Goal: Use online tool/utility: Utilize a website feature to perform a specific function

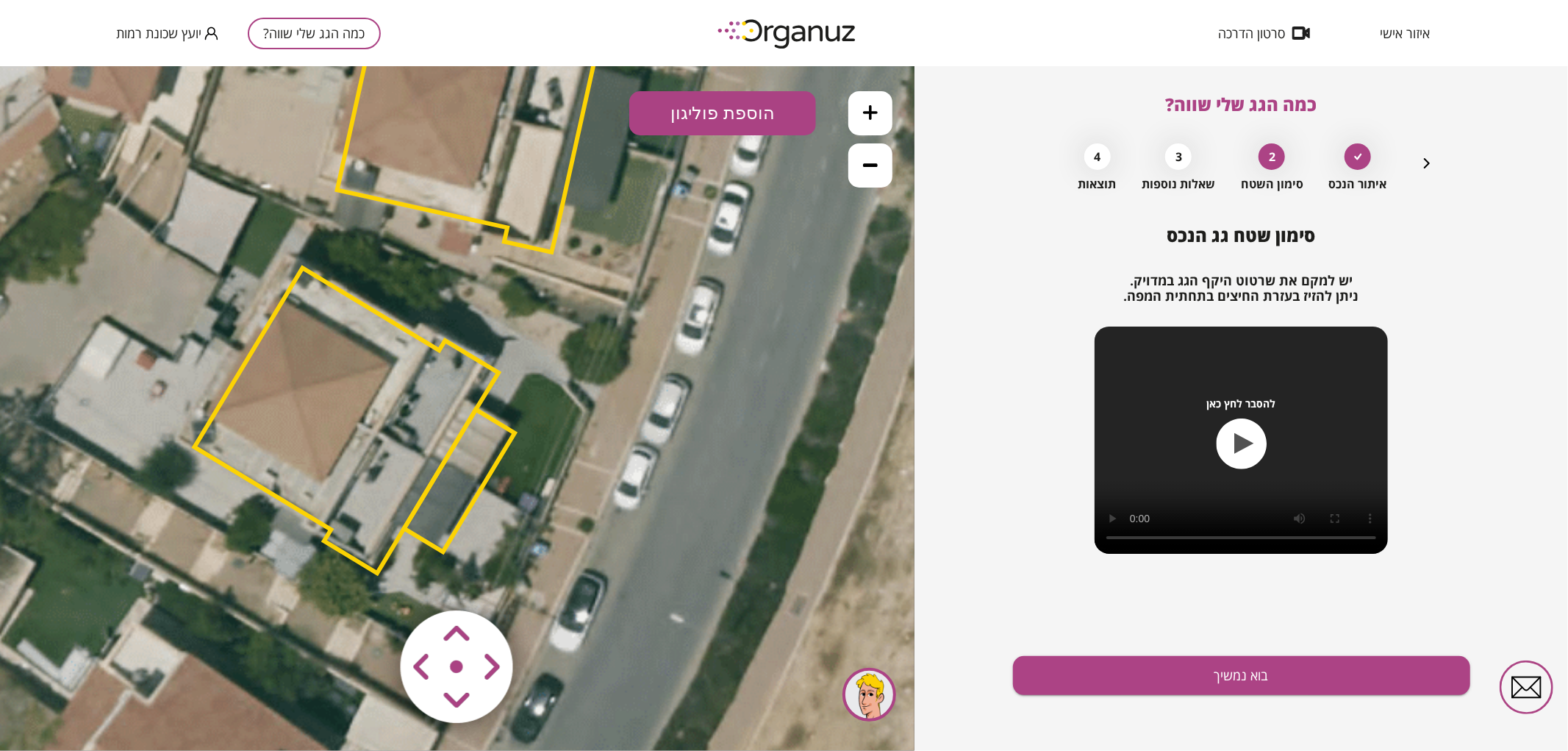
drag, startPoint x: 594, startPoint y: 331, endPoint x: 566, endPoint y: 308, distance: 36.2
click at [570, 296] on icon at bounding box center [398, 285] width 1786 height 1787
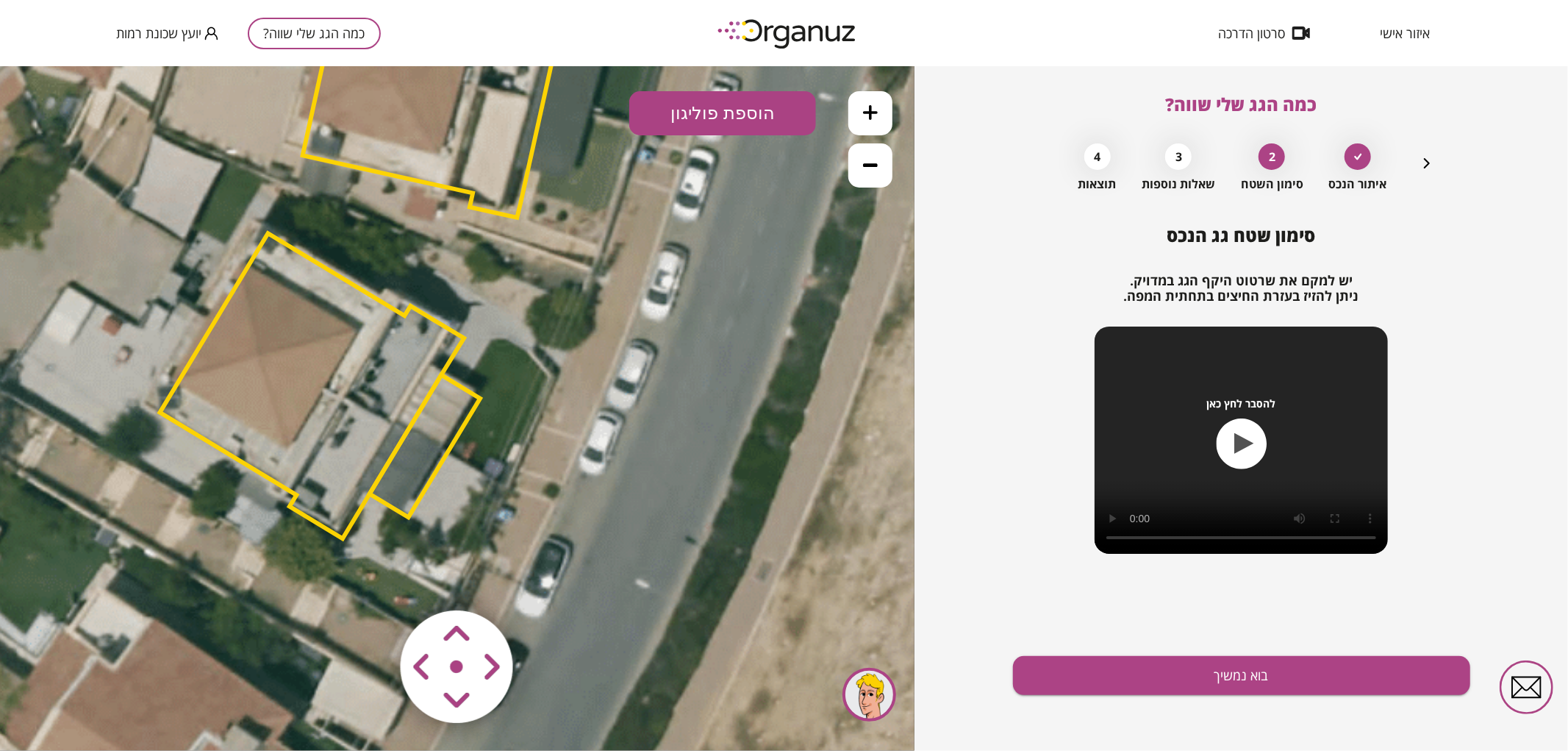
drag, startPoint x: 596, startPoint y: 347, endPoint x: 564, endPoint y: 327, distance: 37.7
click at [564, 327] on icon at bounding box center [364, 250] width 1786 height 1787
click at [395, 383] on polygon at bounding box center [312, 384] width 305 height 305
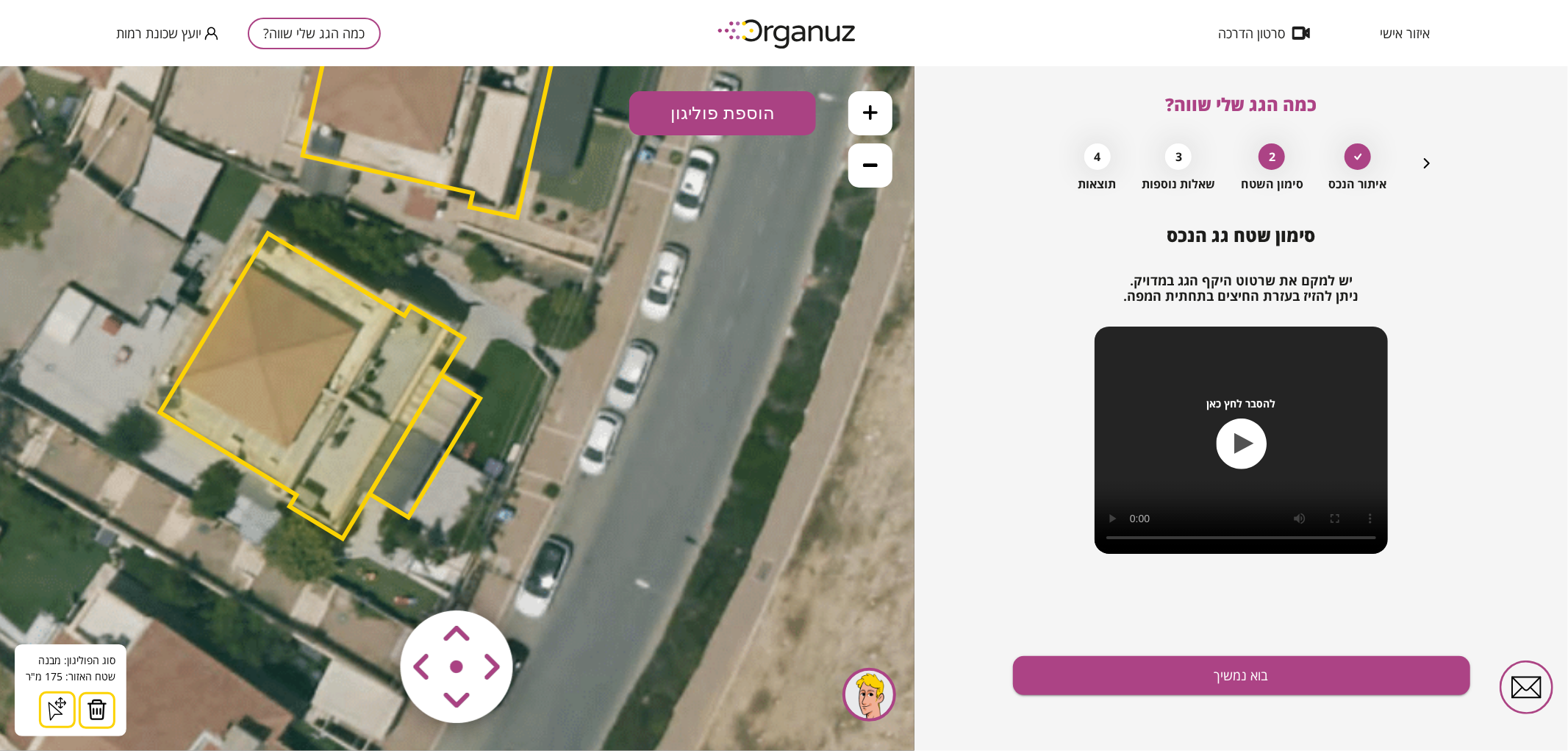
click at [103, 705] on img at bounding box center [97, 708] width 21 height 22
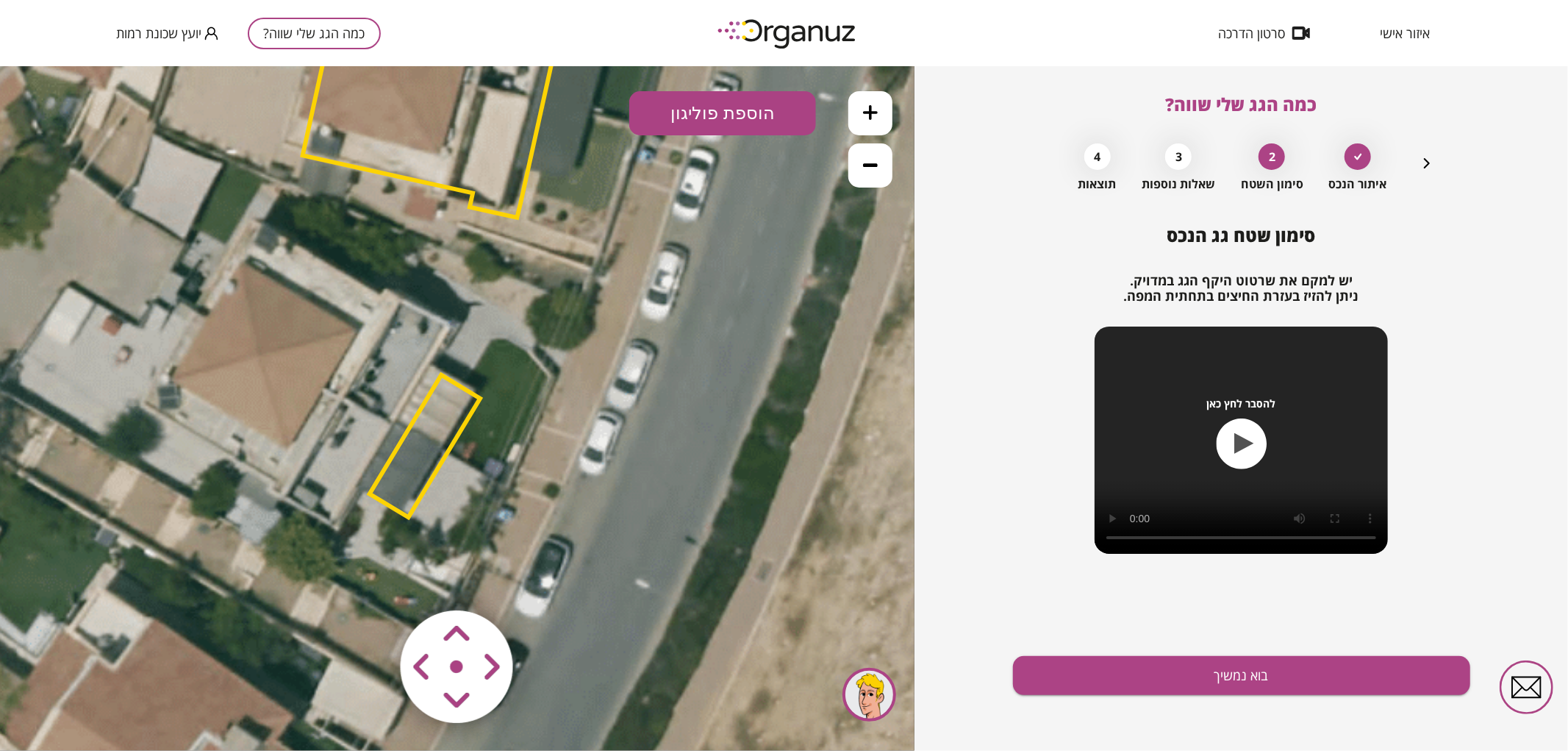
click at [443, 424] on polygon at bounding box center [425, 445] width 111 height 142
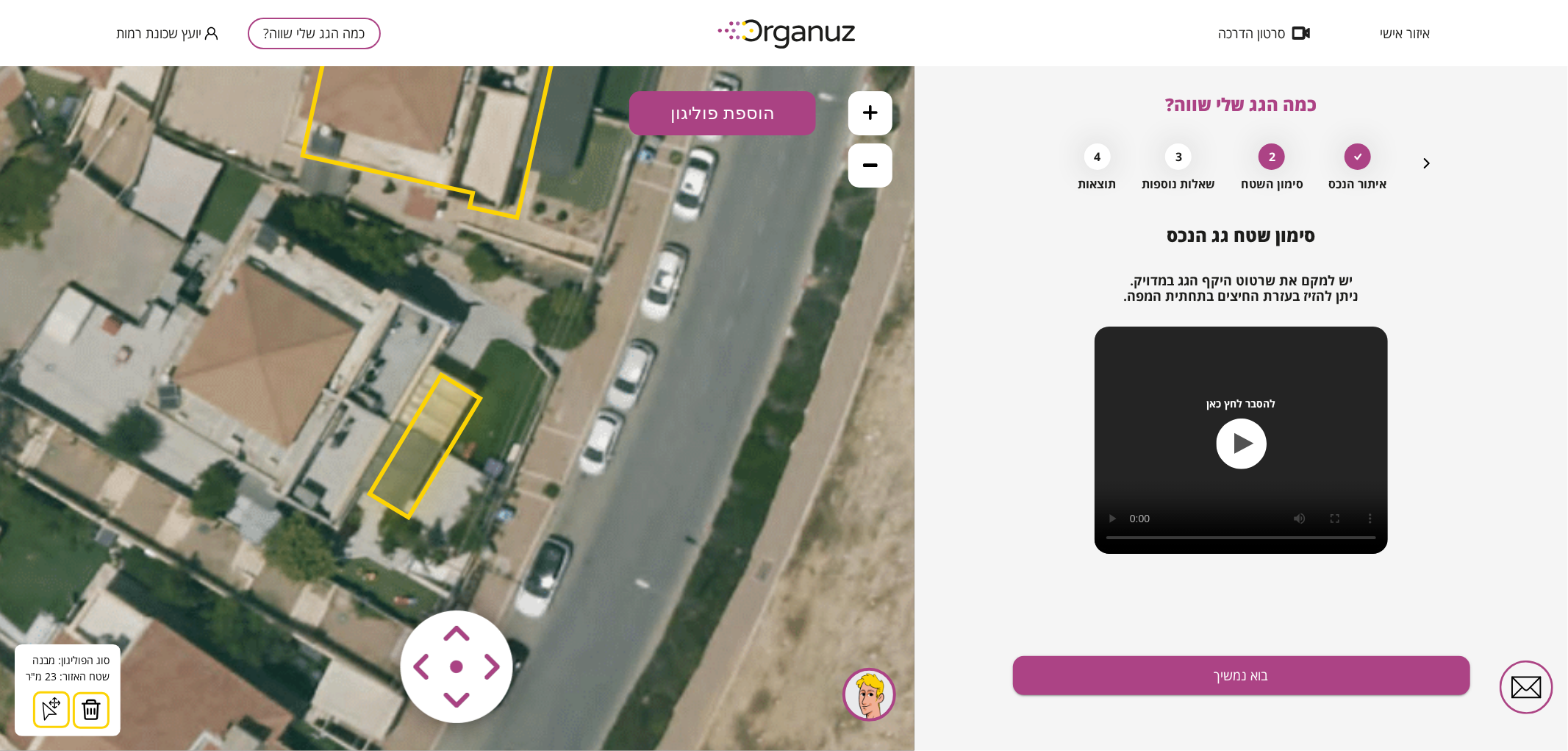
click at [90, 703] on img at bounding box center [91, 708] width 21 height 22
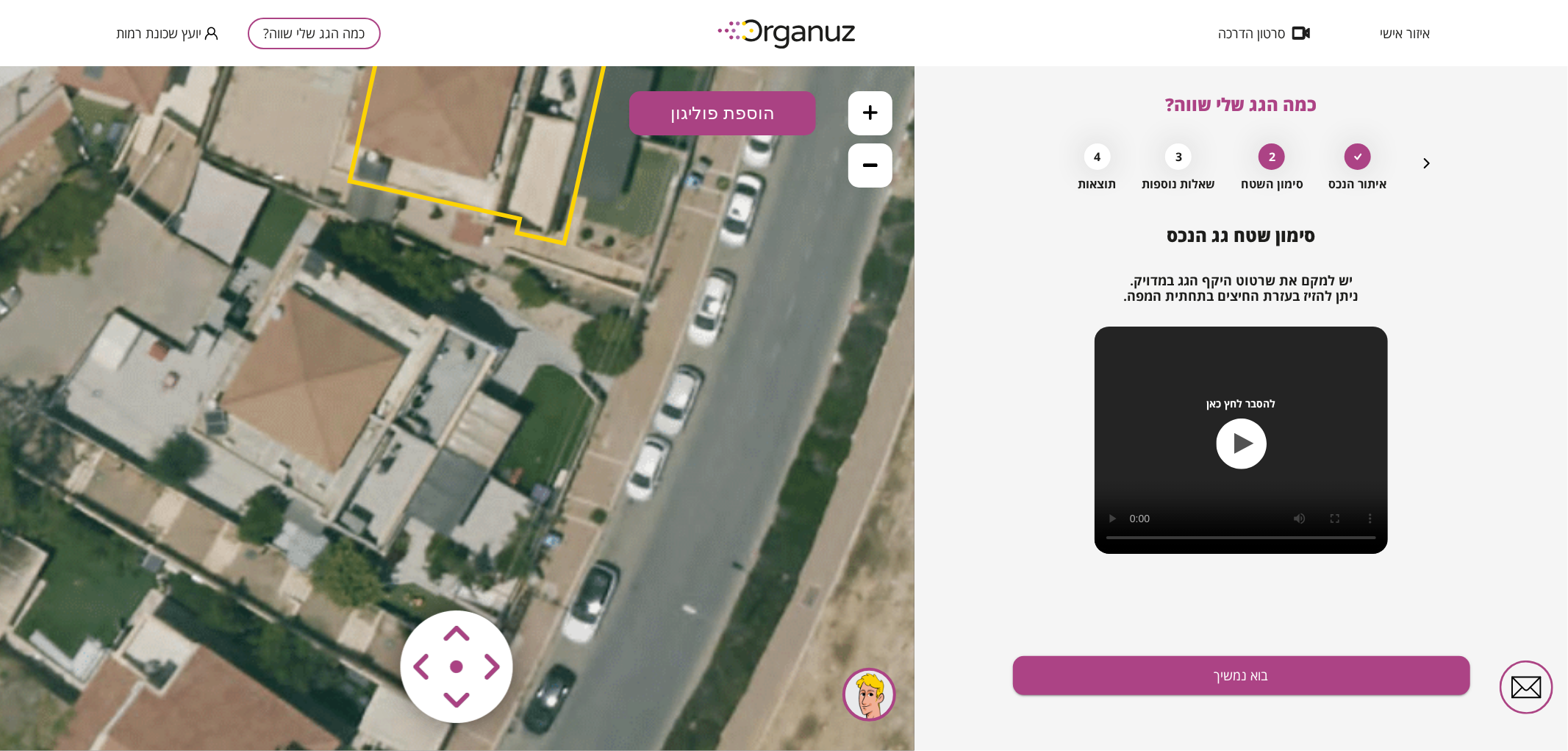
drag, startPoint x: 495, startPoint y: 251, endPoint x: 553, endPoint y: 268, distance: 60.4
click at [547, 271] on icon at bounding box center [411, 275] width 1786 height 1787
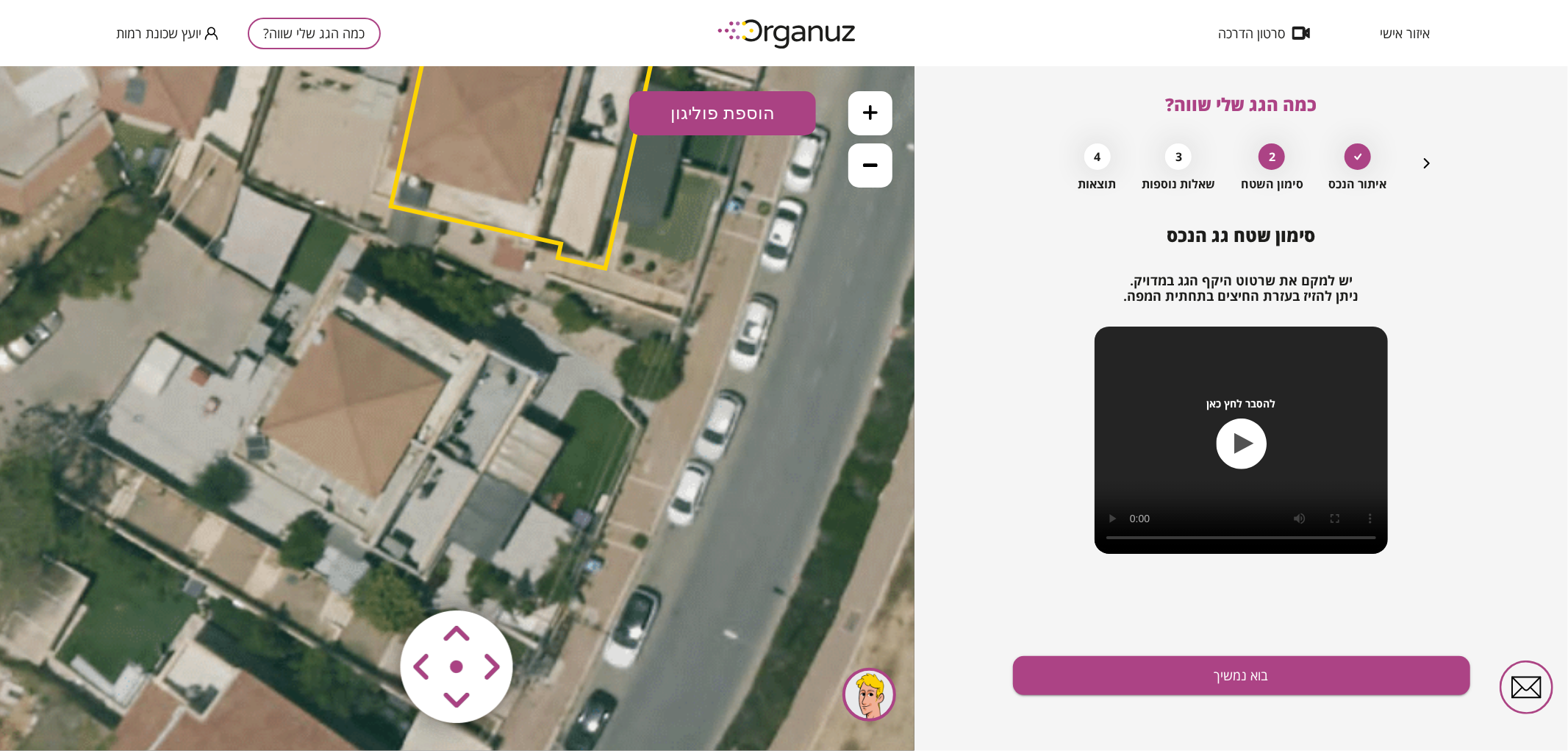
drag, startPoint x: 575, startPoint y: 294, endPoint x: 611, endPoint y: 321, distance: 45.0
click at [611, 321] on icon at bounding box center [452, 301] width 1786 height 1787
click at [707, 116] on button "הוספת פוליגון" at bounding box center [722, 112] width 187 height 44
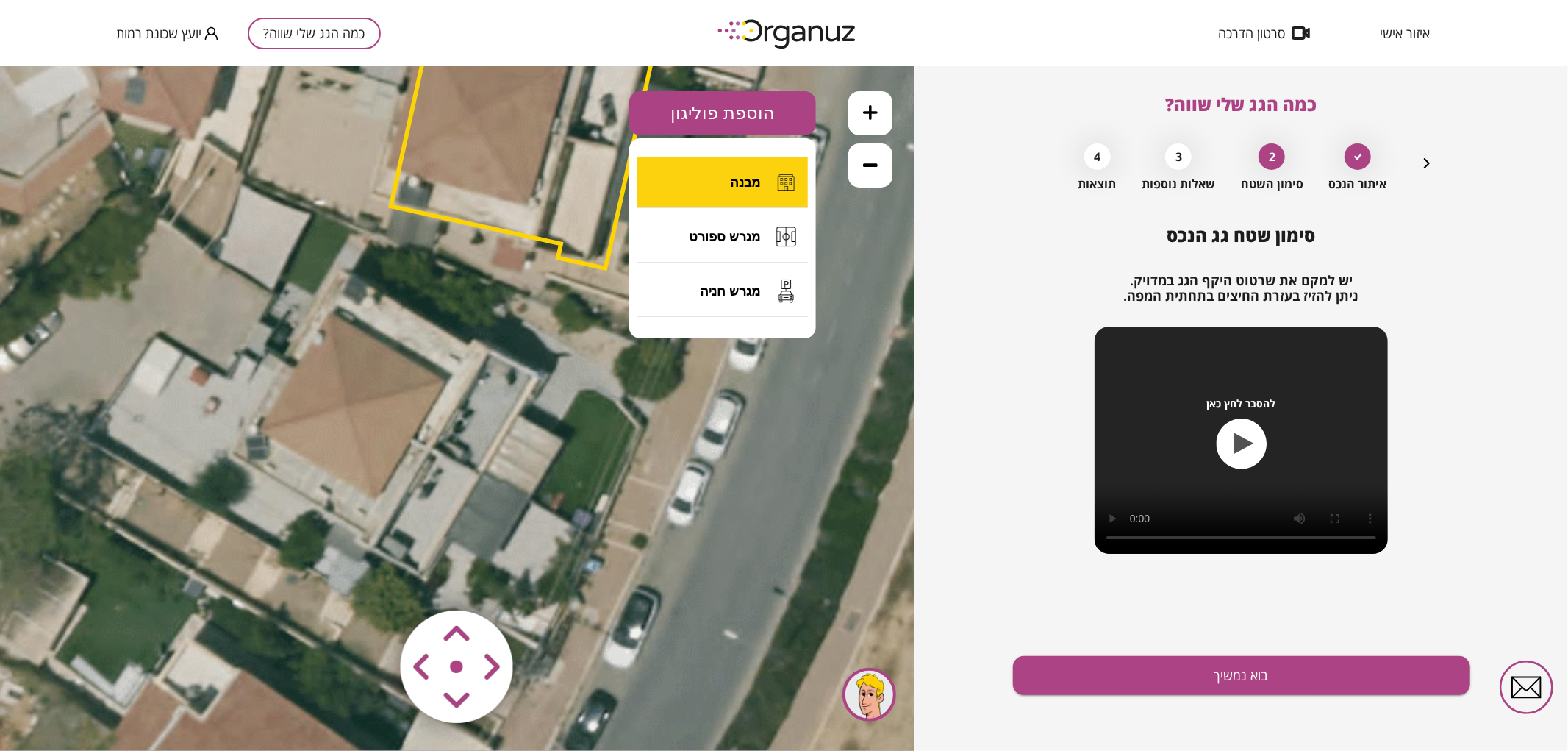
click at [699, 180] on button "מבנה" at bounding box center [722, 181] width 171 height 51
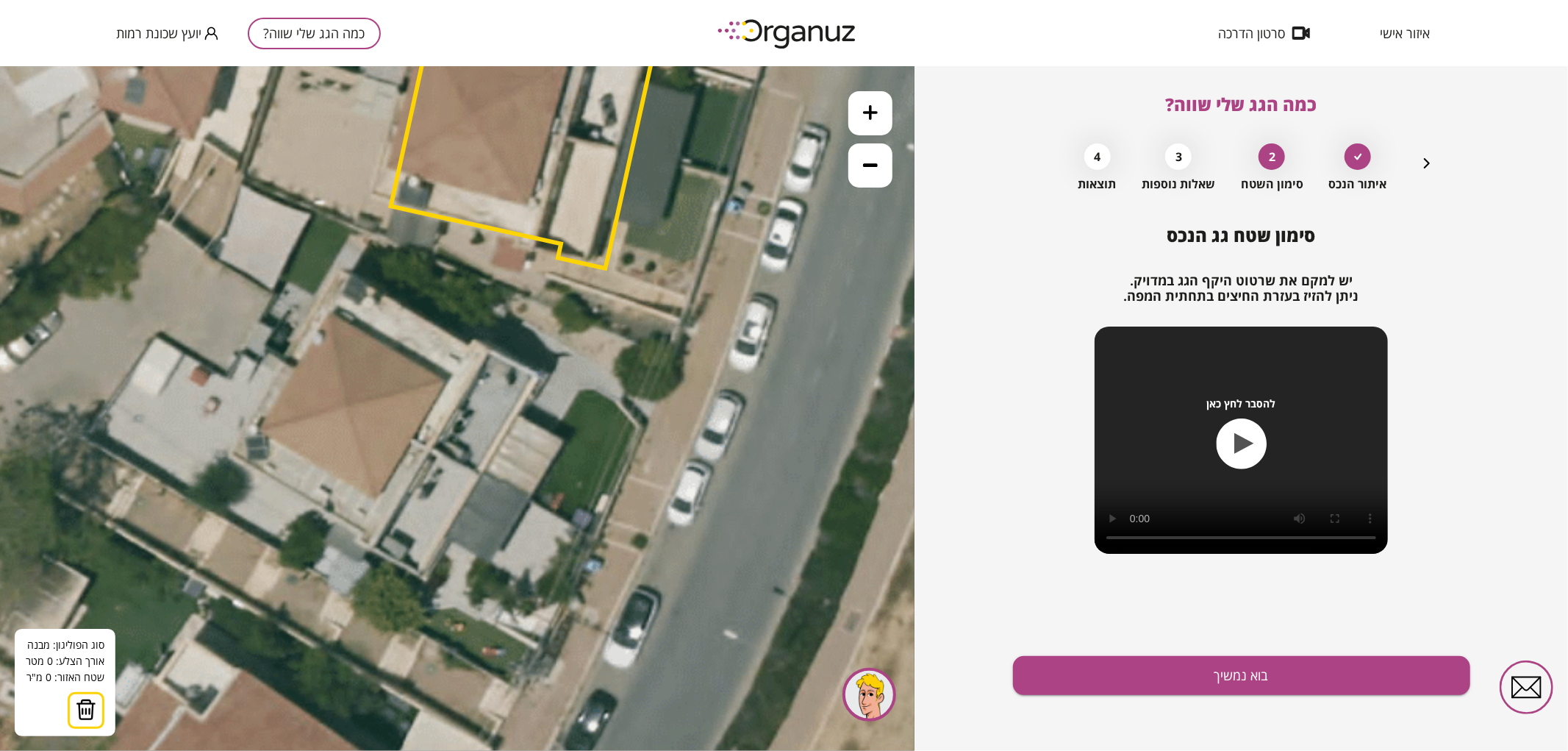
click at [431, 450] on icon at bounding box center [452, 301] width 1786 height 1787
click at [282, 358] on polygon at bounding box center [356, 404] width 148 height 91
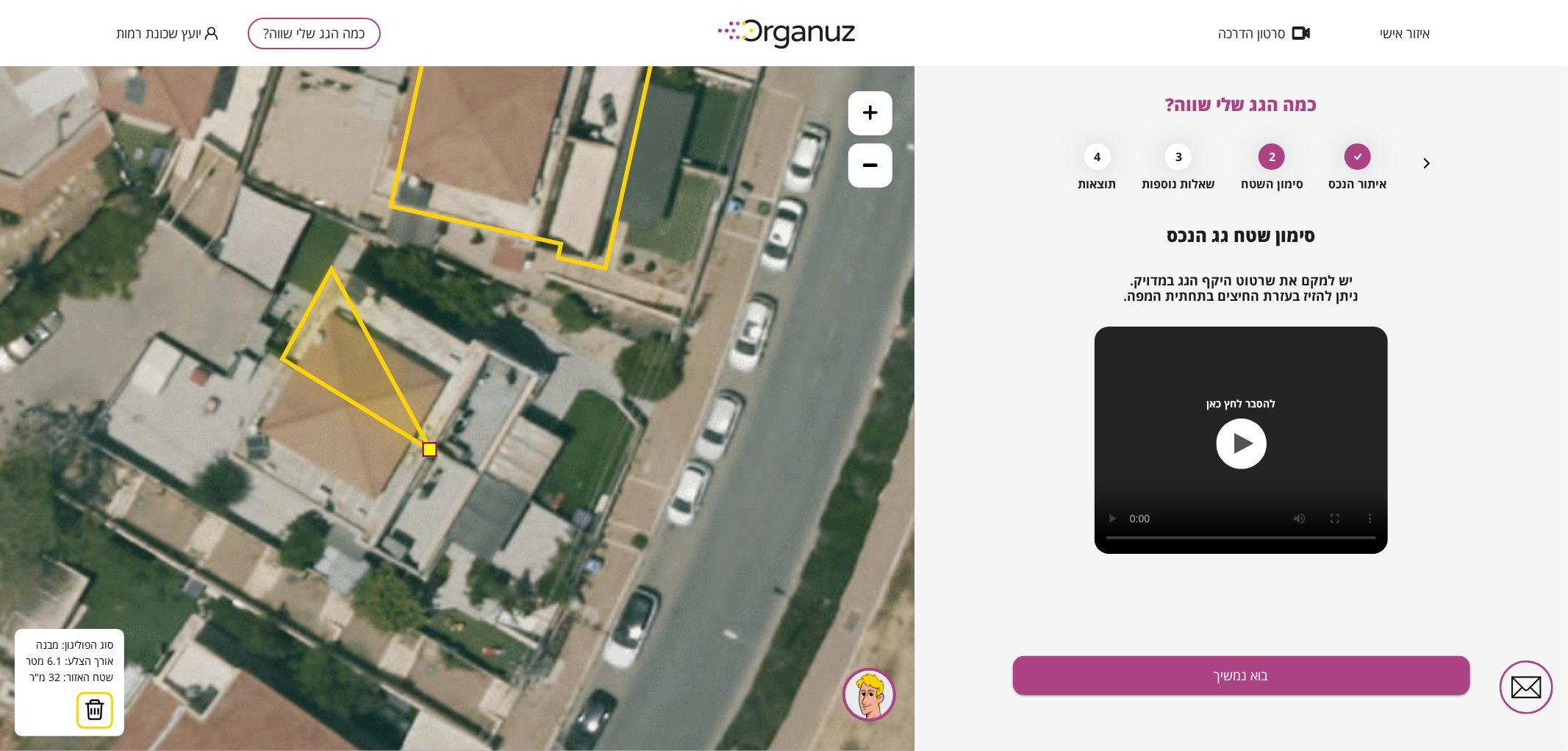
click at [332, 269] on polygon at bounding box center [356, 359] width 148 height 181
click at [470, 346] on polygon at bounding box center [376, 359] width 188 height 181
click at [474, 340] on polygon at bounding box center [378, 359] width 191 height 181
click at [489, 350] on polygon at bounding box center [385, 359] width 207 height 181
click at [429, 445] on button at bounding box center [430, 449] width 15 height 15
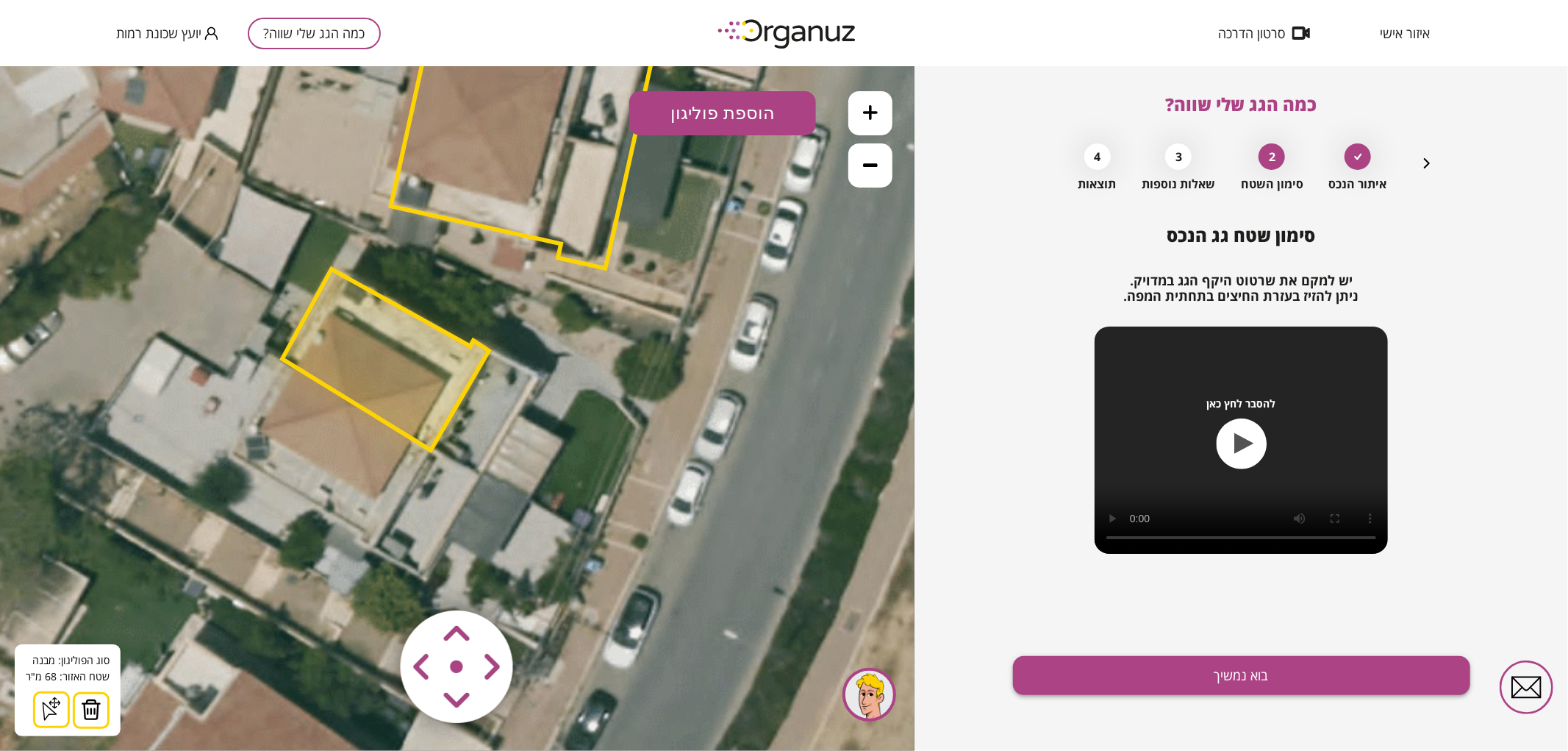
click at [1067, 666] on button "בוא נמשיך" at bounding box center [1242, 675] width 457 height 39
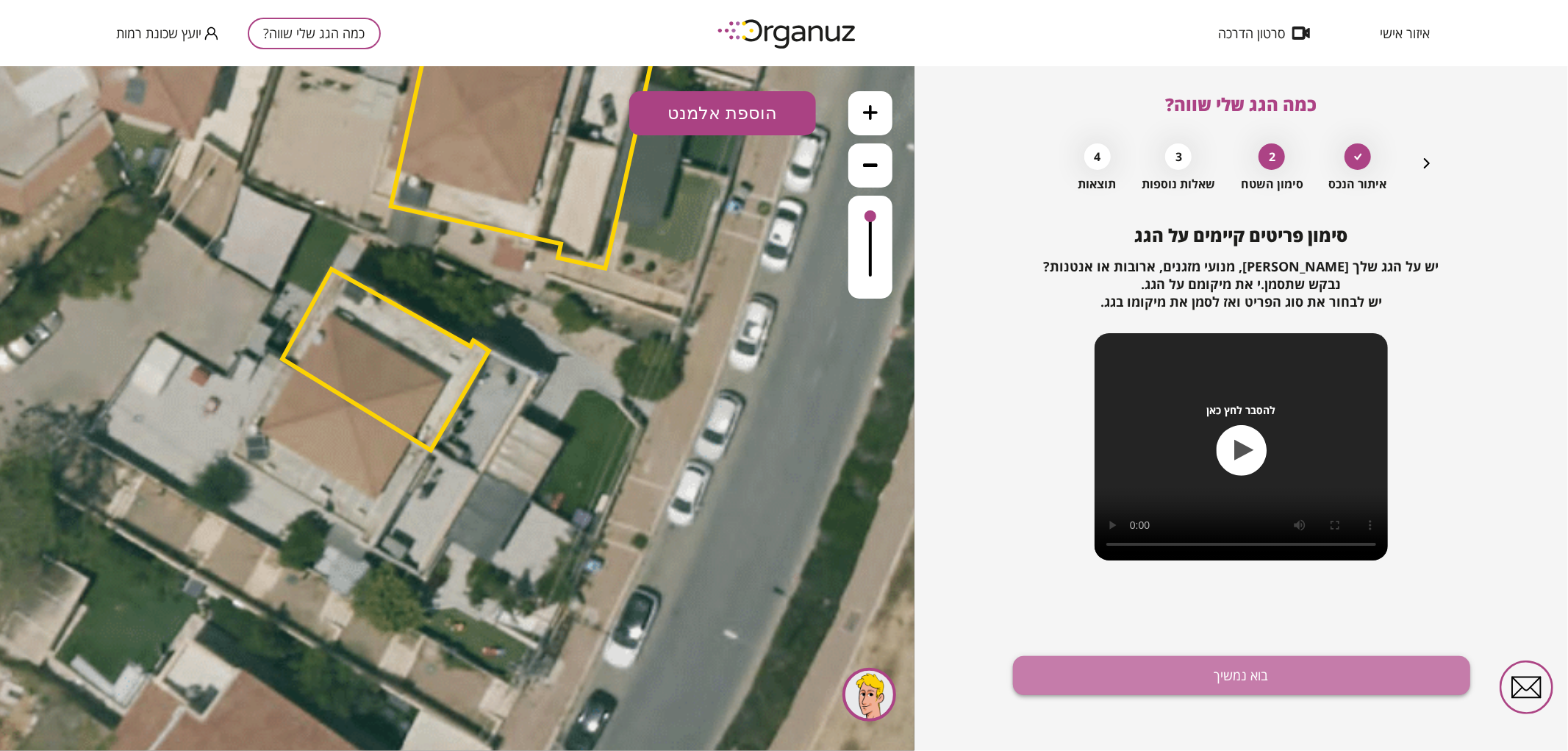
click at [1071, 666] on button "בוא נמשיך" at bounding box center [1242, 675] width 457 height 39
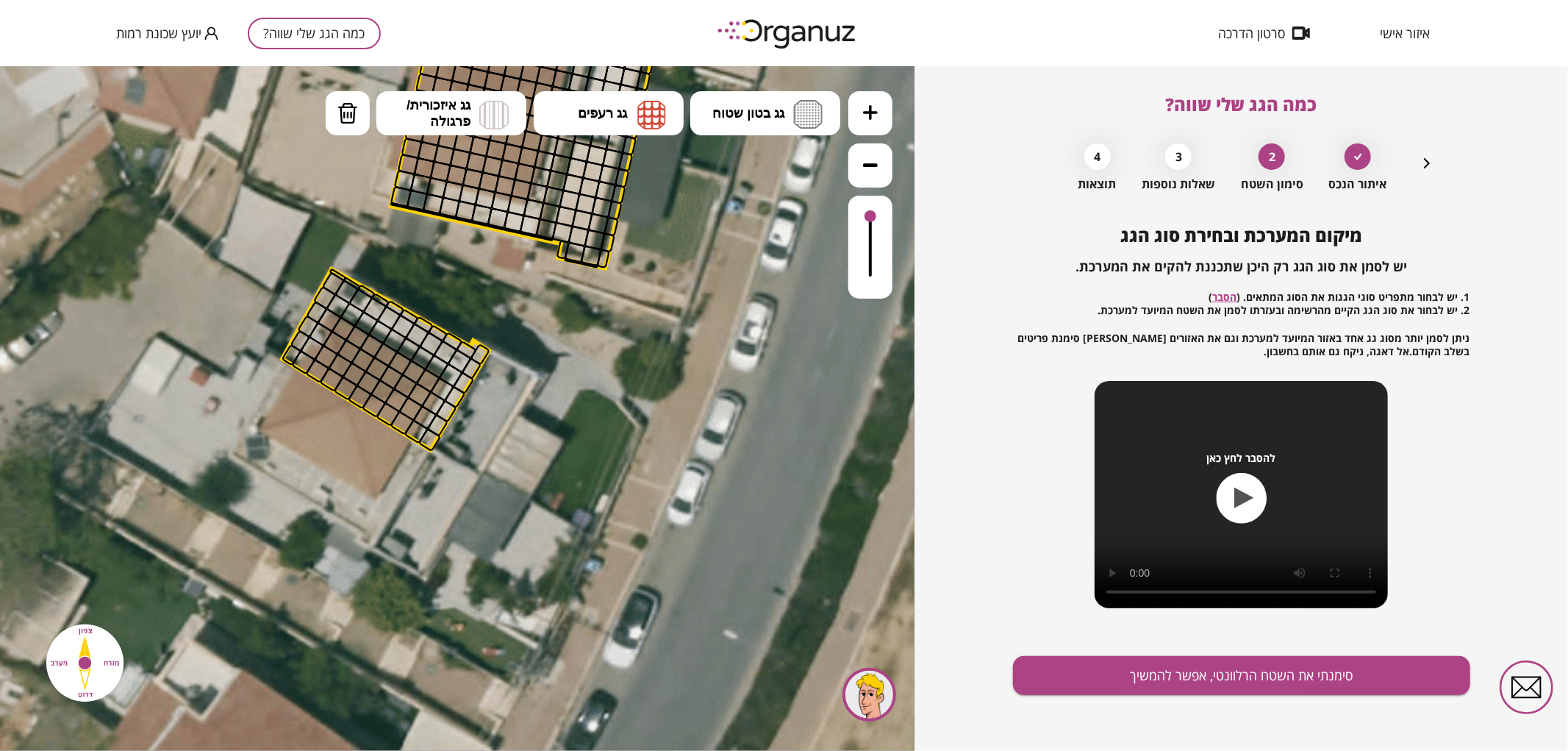
click at [873, 121] on button at bounding box center [870, 112] width 44 height 44
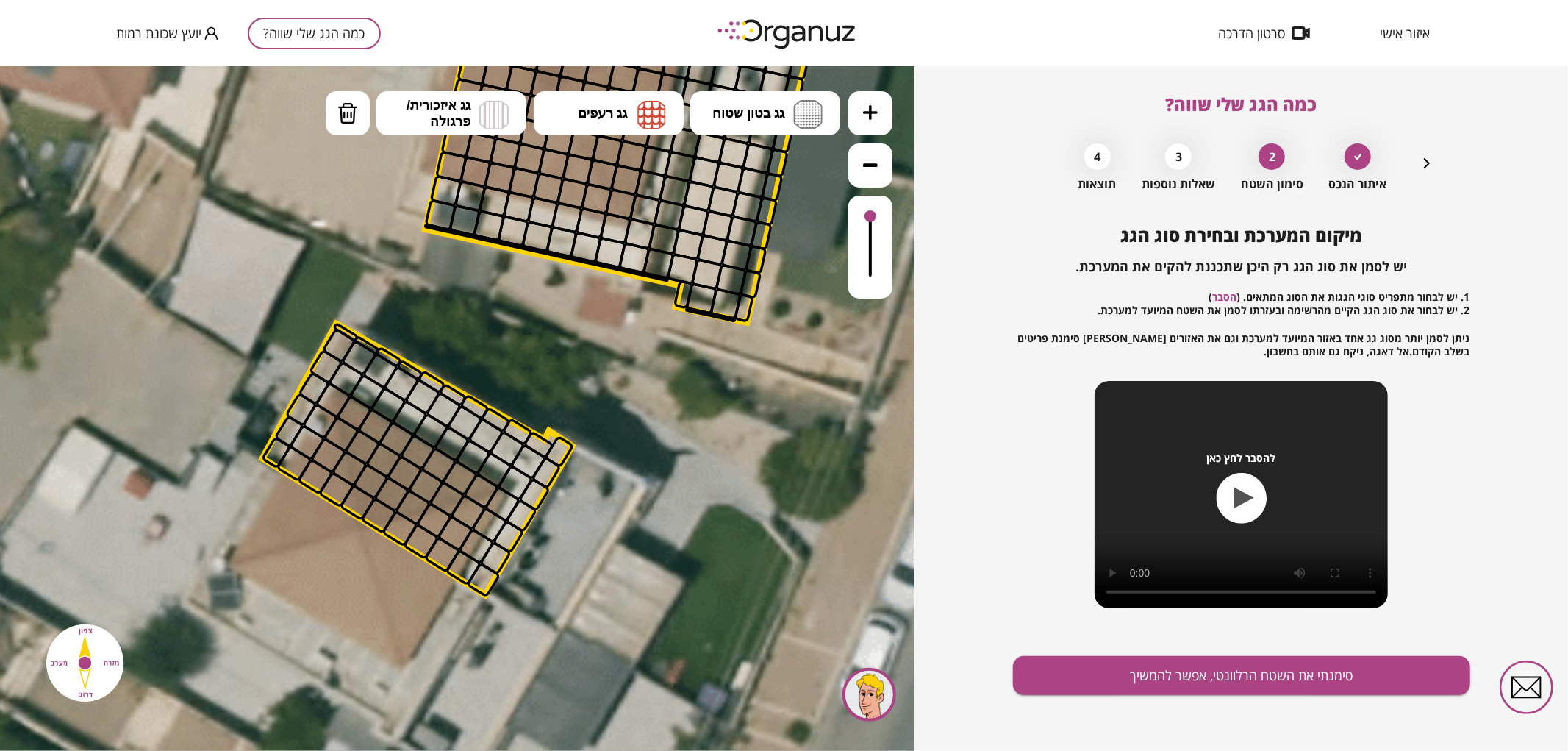
drag, startPoint x: 609, startPoint y: 408, endPoint x: 671, endPoint y: 515, distance: 123.7
click at [672, 516] on icon at bounding box center [517, 371] width 2680 height 2680
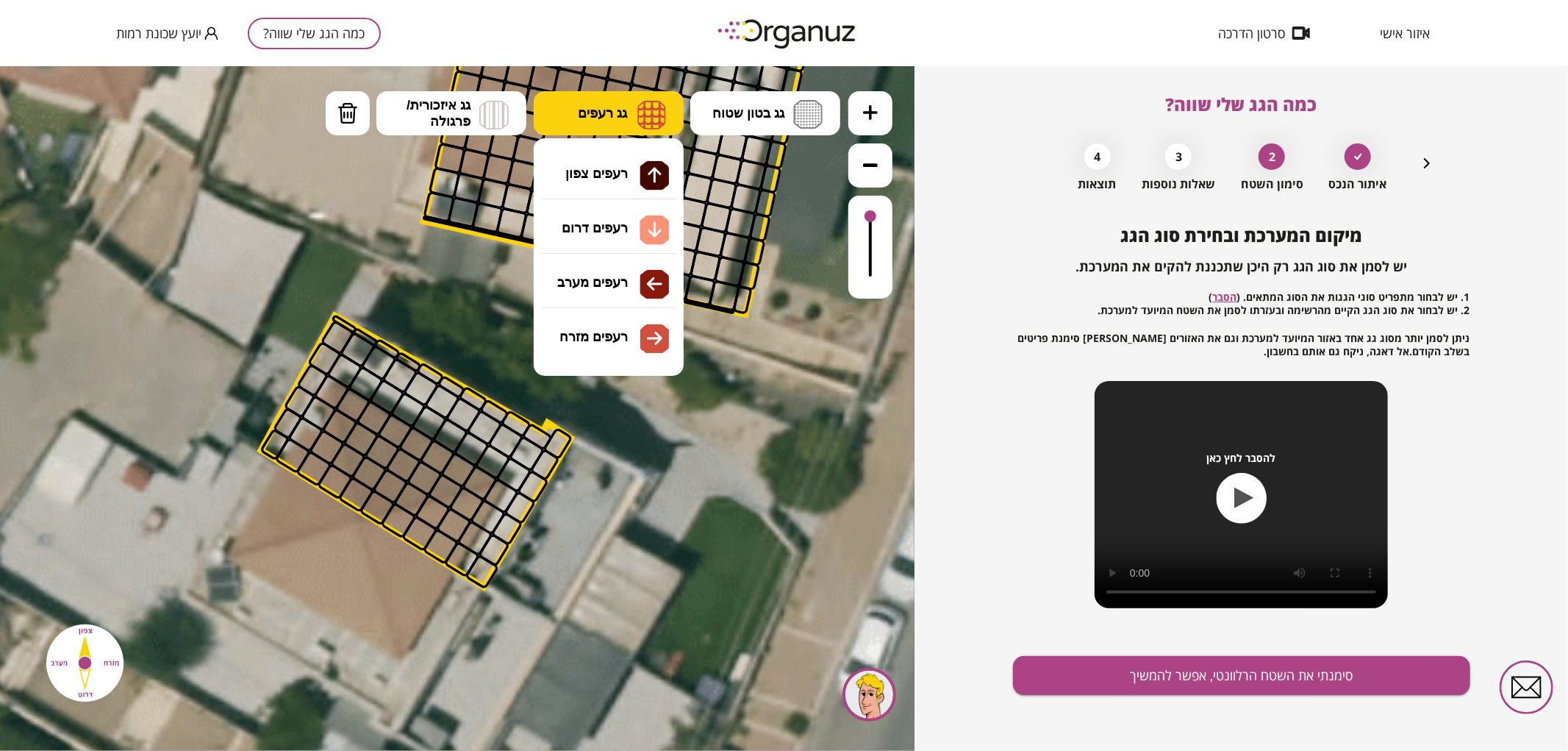
click at [570, 126] on button "גג רעפים" at bounding box center [609, 112] width 150 height 44
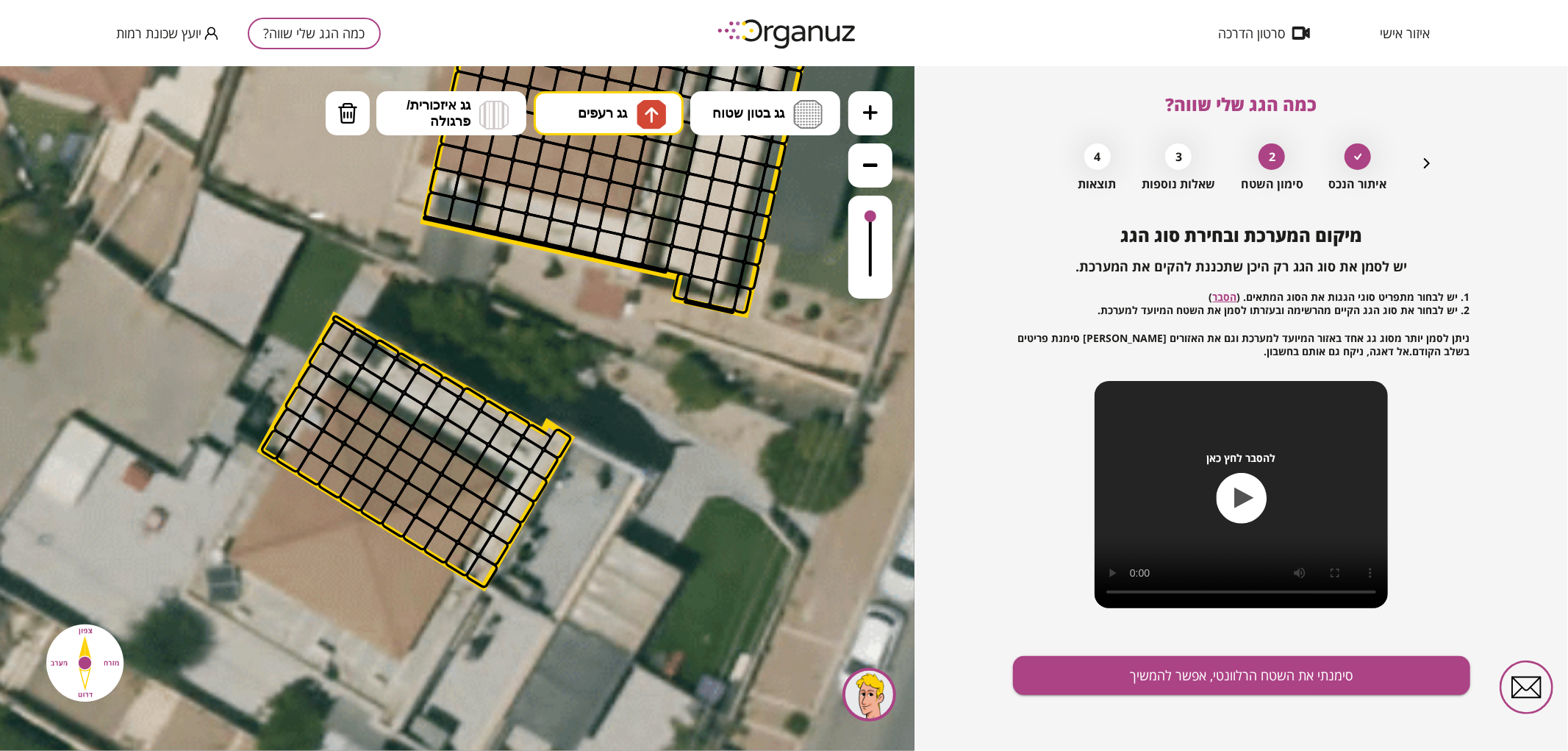
click at [589, 177] on div ".st0 { fill: #FFFFFF; } 68" at bounding box center [457, 408] width 914 height 685
drag, startPoint x: 388, startPoint y: 489, endPoint x: 402, endPoint y: 463, distance: 29.5
click at [414, 485] on div at bounding box center [411, 498] width 38 height 38
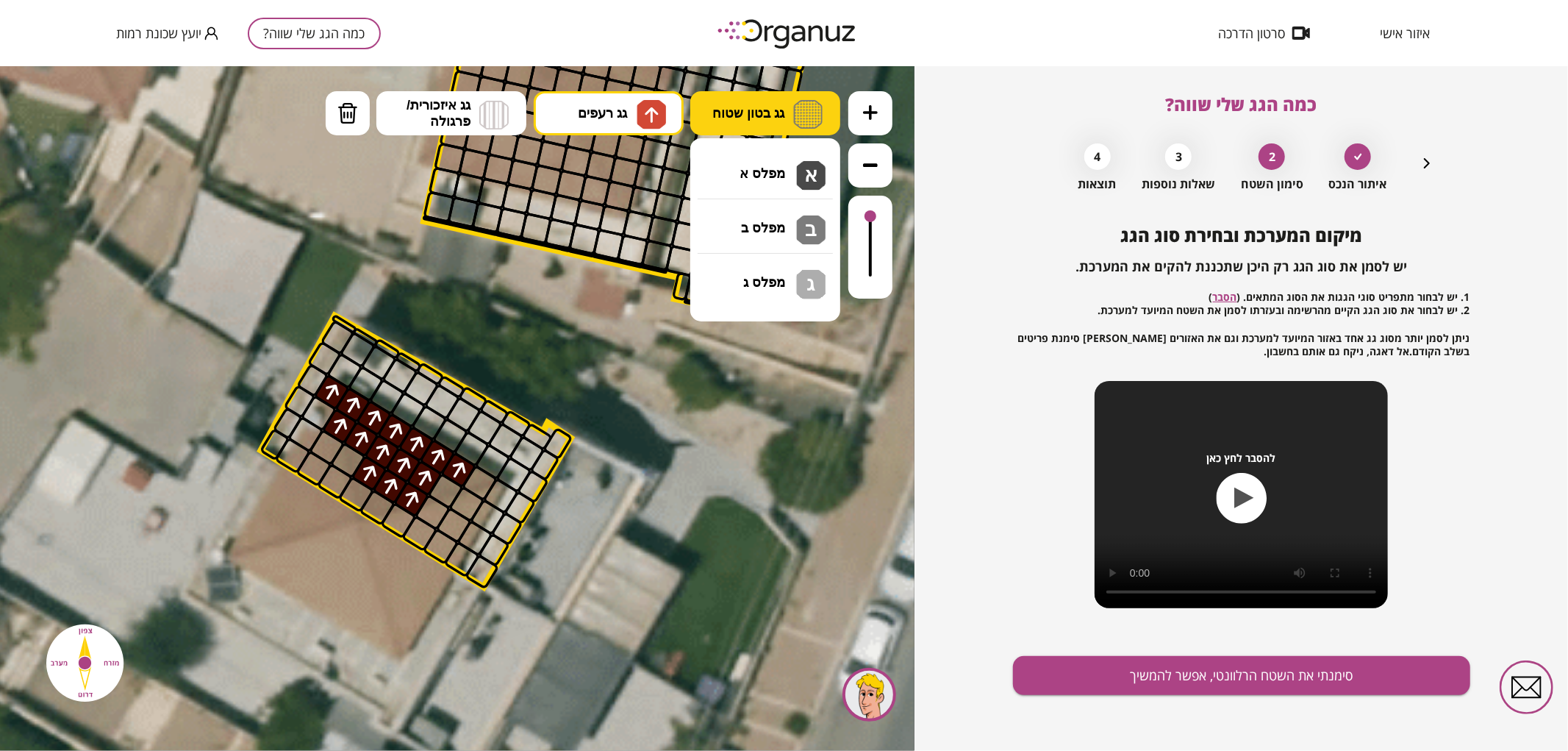
click at [739, 112] on span "גג בטון שטוח" at bounding box center [748, 112] width 72 height 16
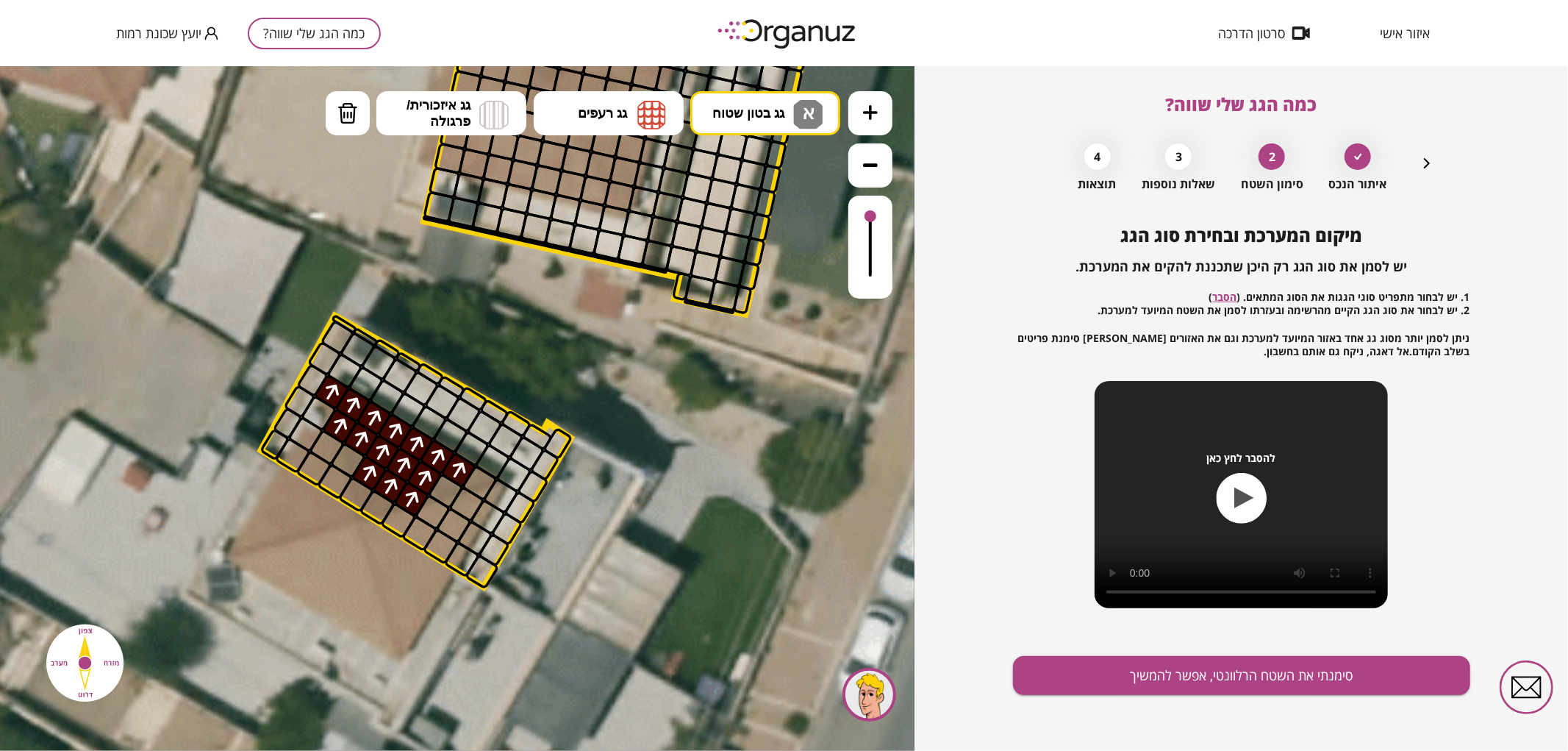
click at [760, 174] on div ".st0 { fill: #FFFFFF; } 68" at bounding box center [457, 408] width 914 height 685
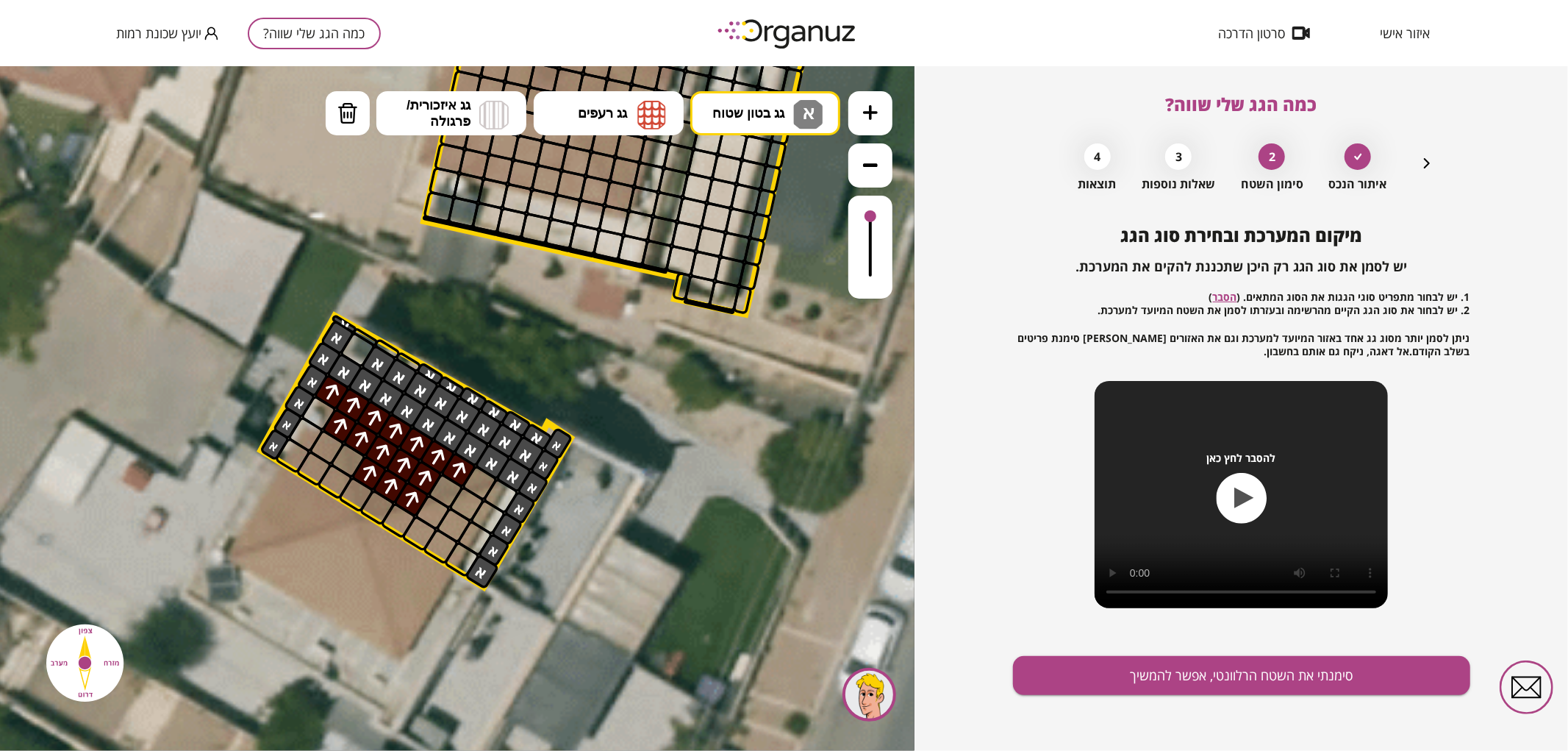
drag, startPoint x: 481, startPoint y: 573, endPoint x: 302, endPoint y: 399, distance: 249.6
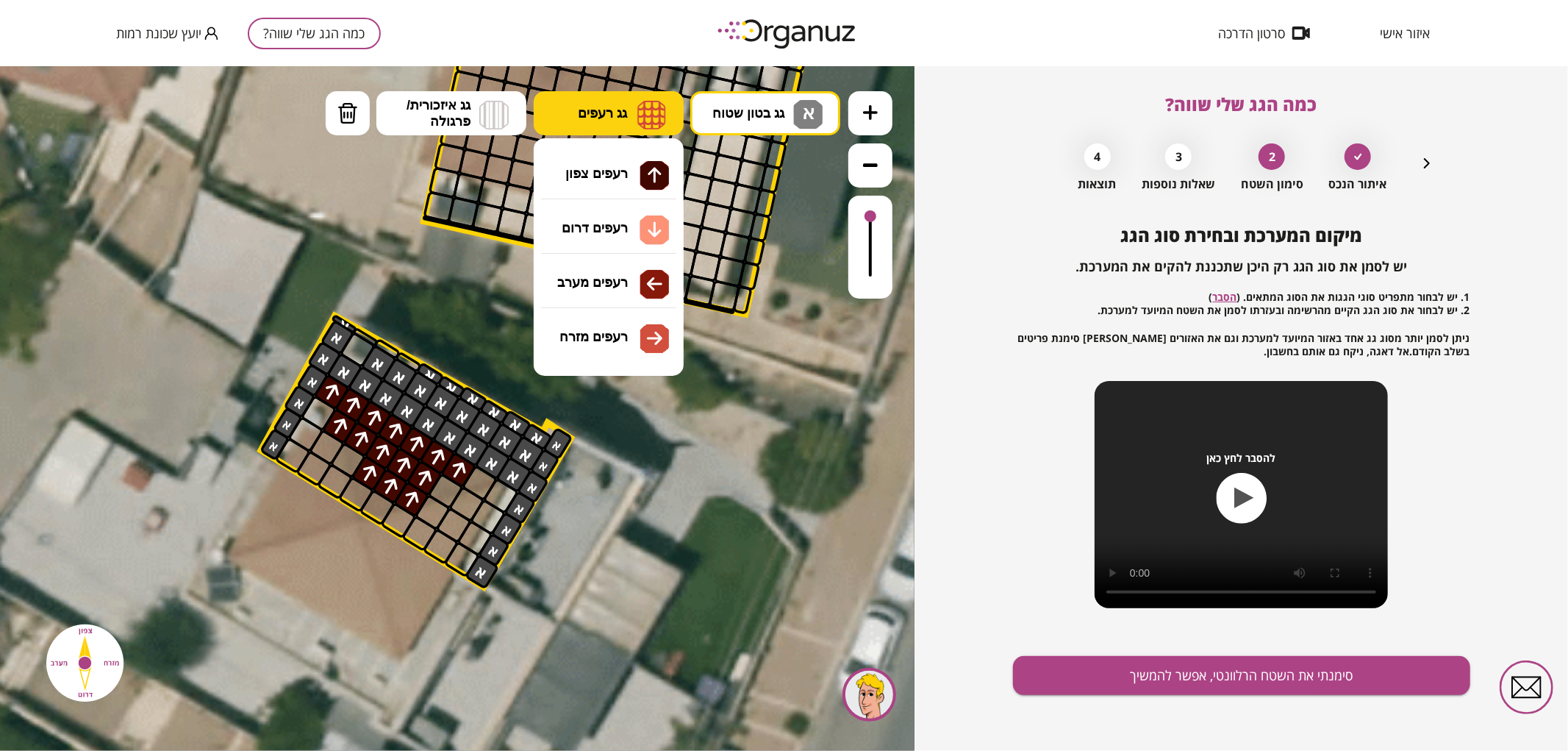
click at [589, 119] on span "גג רעפים" at bounding box center [602, 112] width 49 height 16
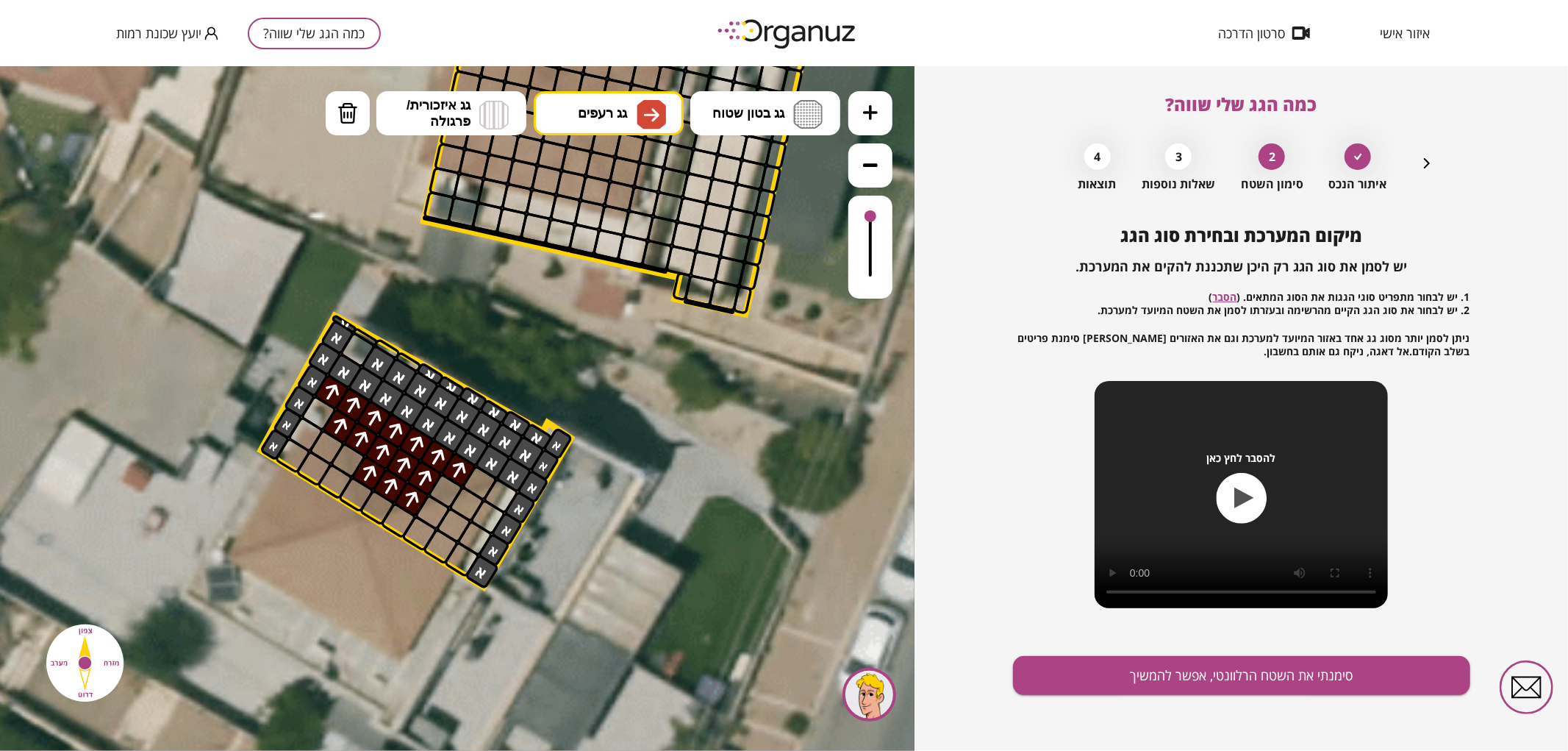
click at [604, 329] on div ".st0 { fill: #FFFFFF; } 68" at bounding box center [457, 408] width 914 height 685
drag, startPoint x: 443, startPoint y: 547, endPoint x: 467, endPoint y: 413, distance: 136.1
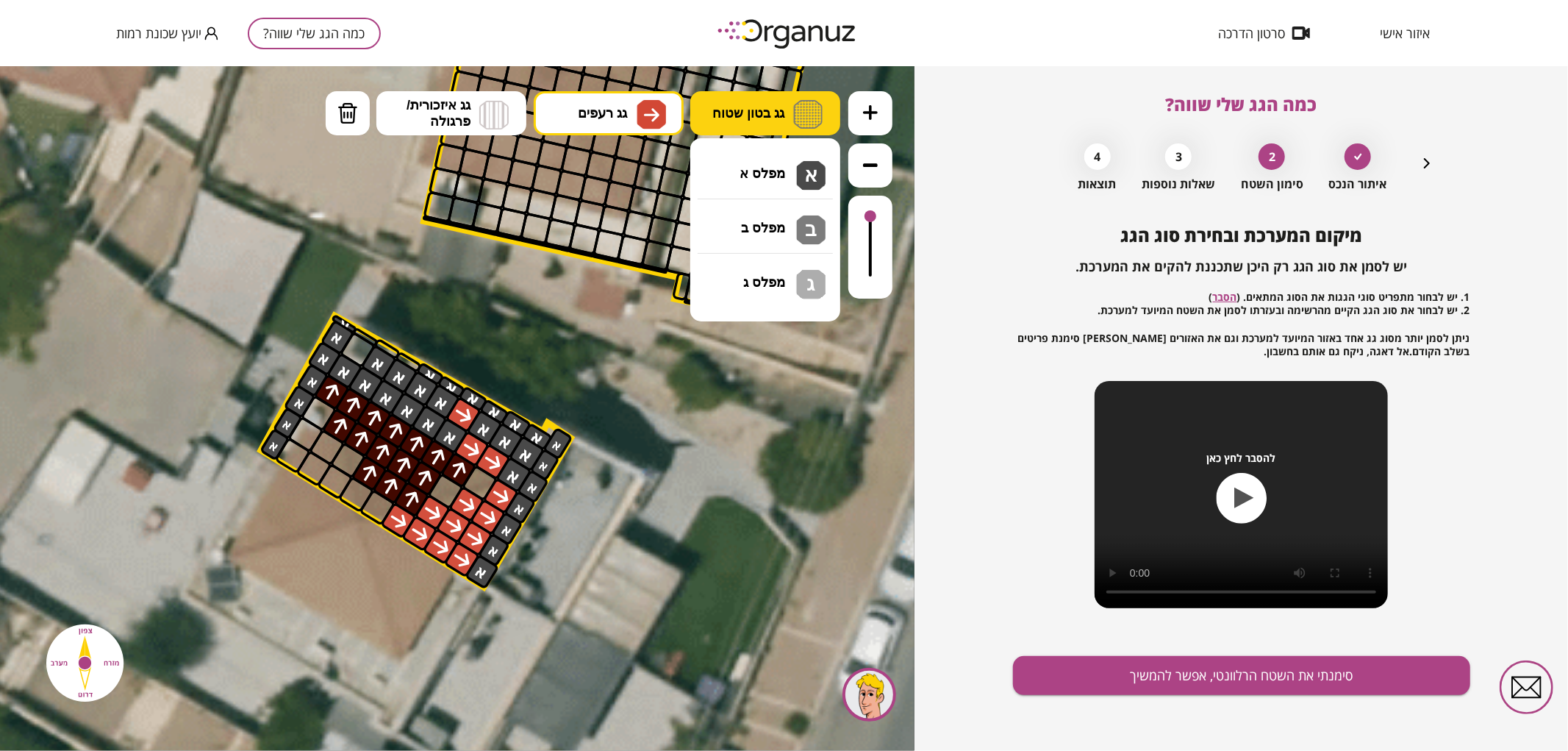
click at [721, 126] on button "גג בטון שטוח" at bounding box center [765, 112] width 150 height 44
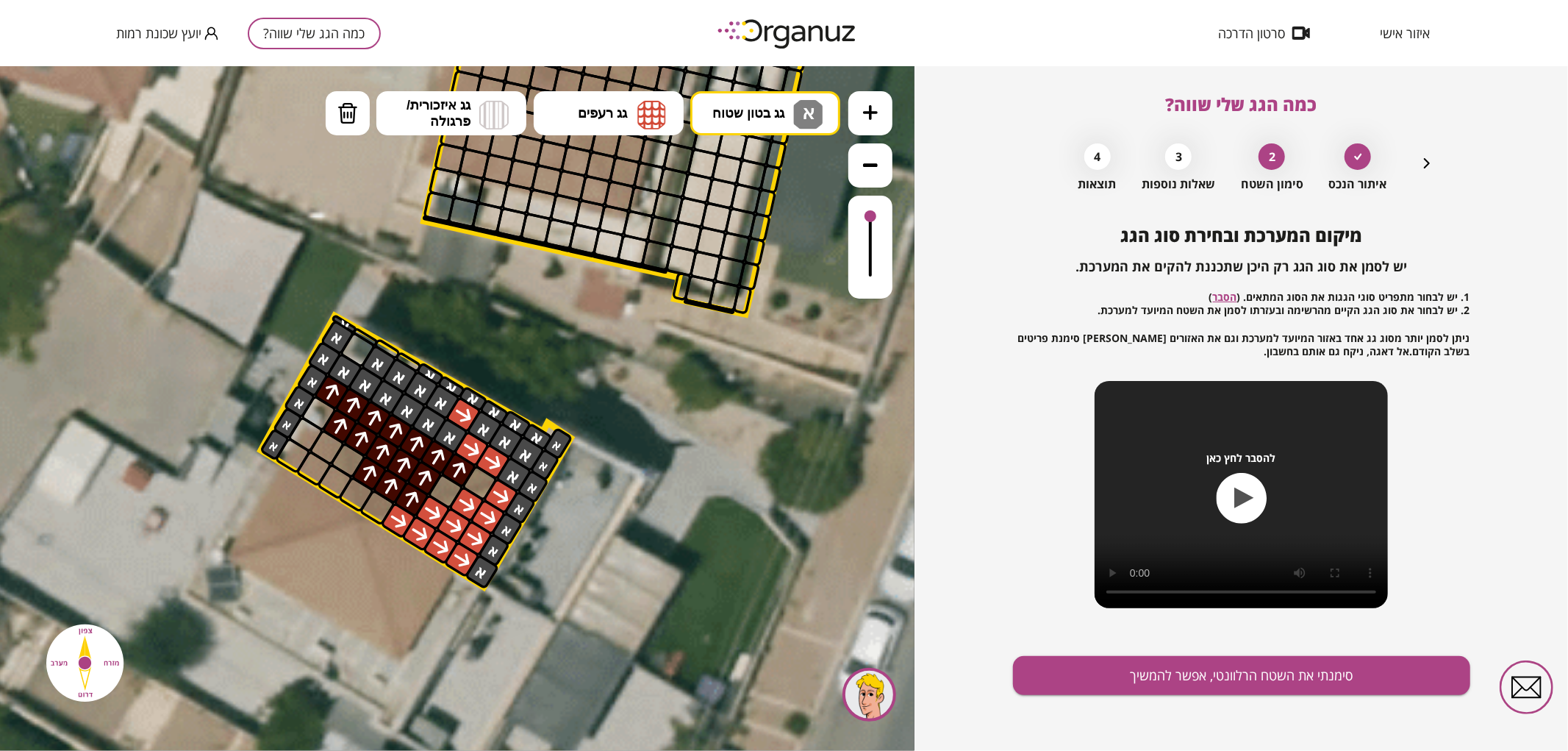
click at [733, 172] on div ".st0 { fill: #FFFFFF; } 68" at bounding box center [457, 408] width 914 height 685
drag, startPoint x: 498, startPoint y: 465, endPoint x: 460, endPoint y: 406, distance: 70.2
click at [663, 110] on img at bounding box center [651, 114] width 28 height 29
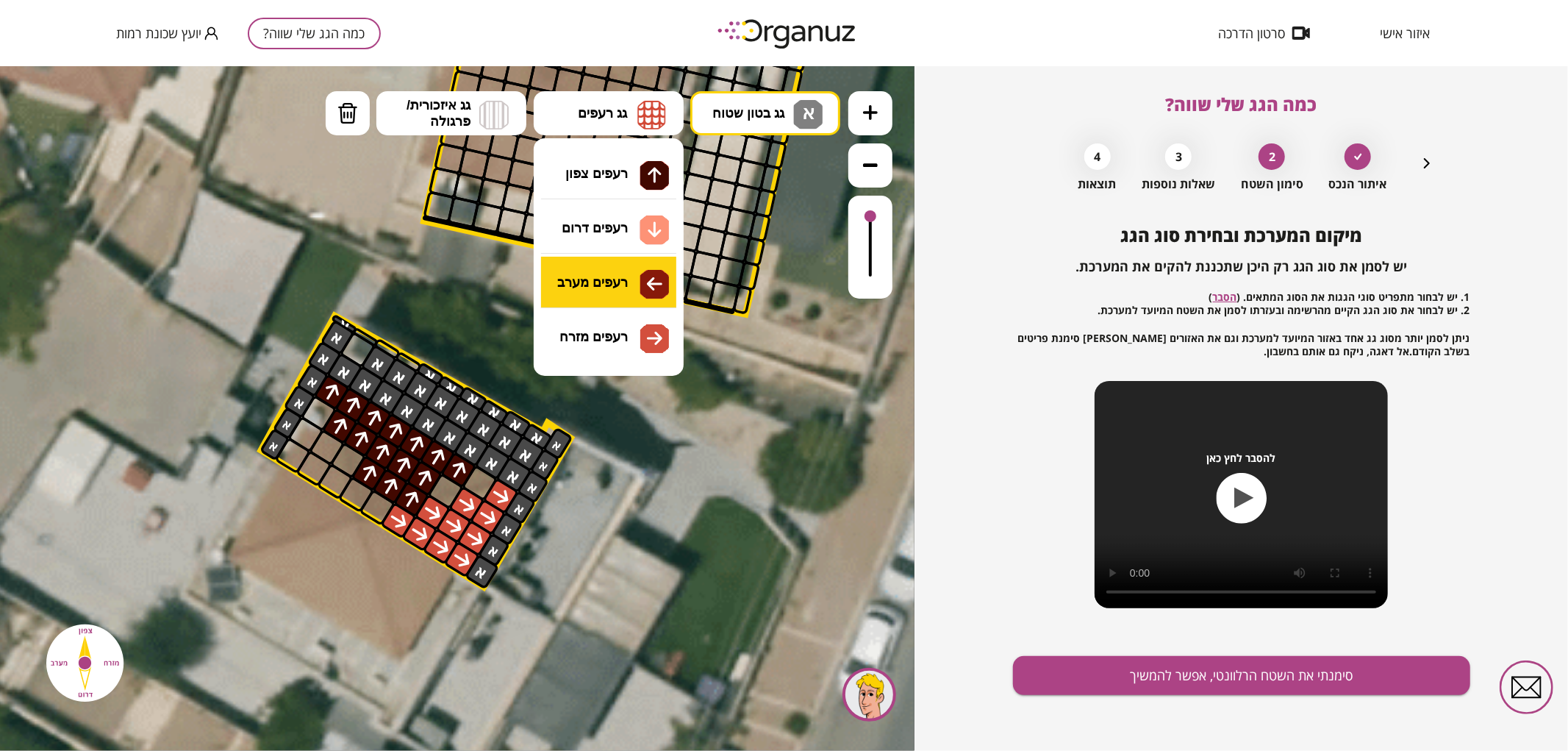
click at [605, 291] on div ".st0 { fill: #FFFFFF; } 68" at bounding box center [457, 408] width 914 height 685
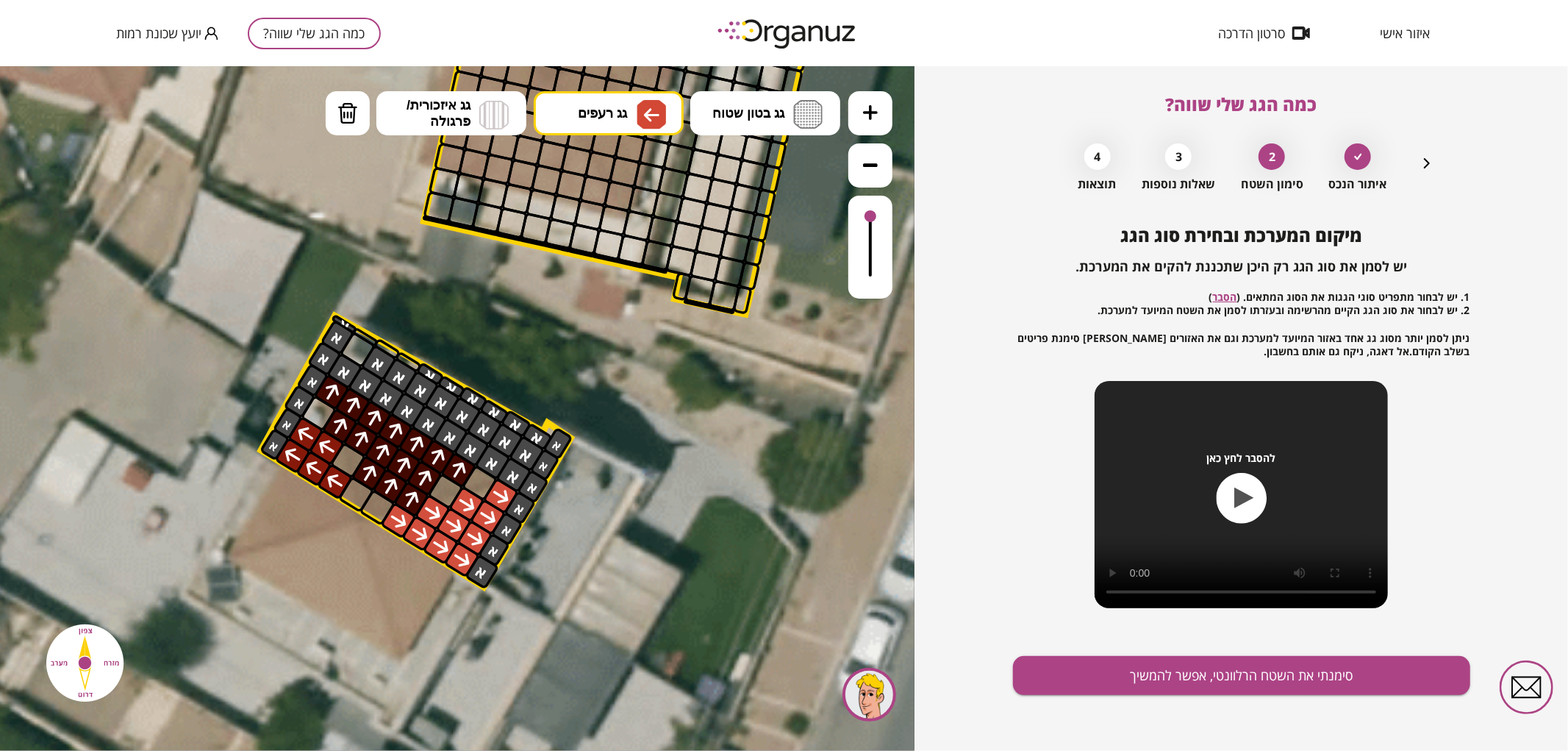
drag, startPoint x: 329, startPoint y: 481, endPoint x: 316, endPoint y: 449, distance: 34.5
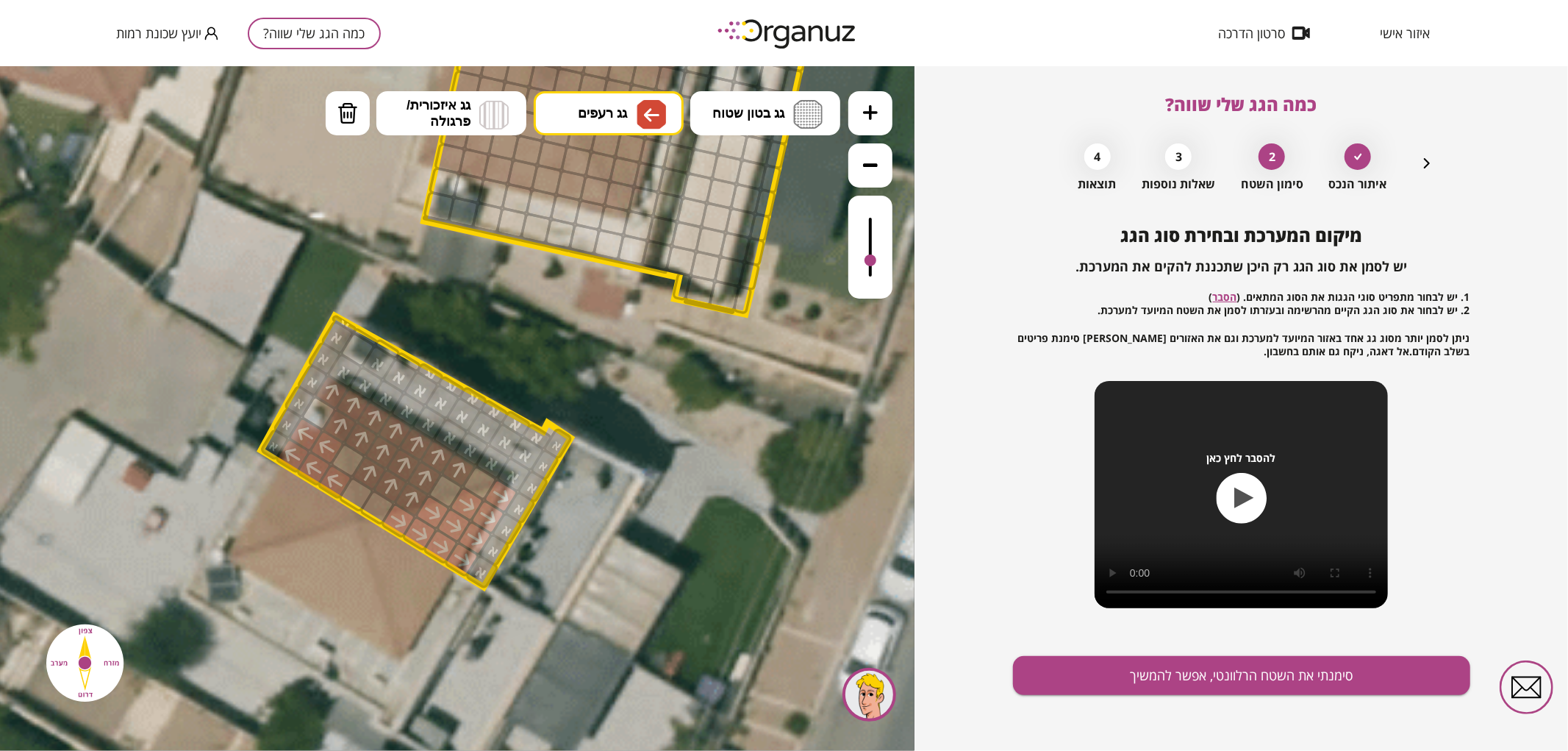
drag, startPoint x: 872, startPoint y: 215, endPoint x: 879, endPoint y: 261, distance: 46.5
click at [879, 261] on div at bounding box center [870, 246] width 44 height 103
click at [570, 99] on button "גג רעפים" at bounding box center [609, 112] width 150 height 44
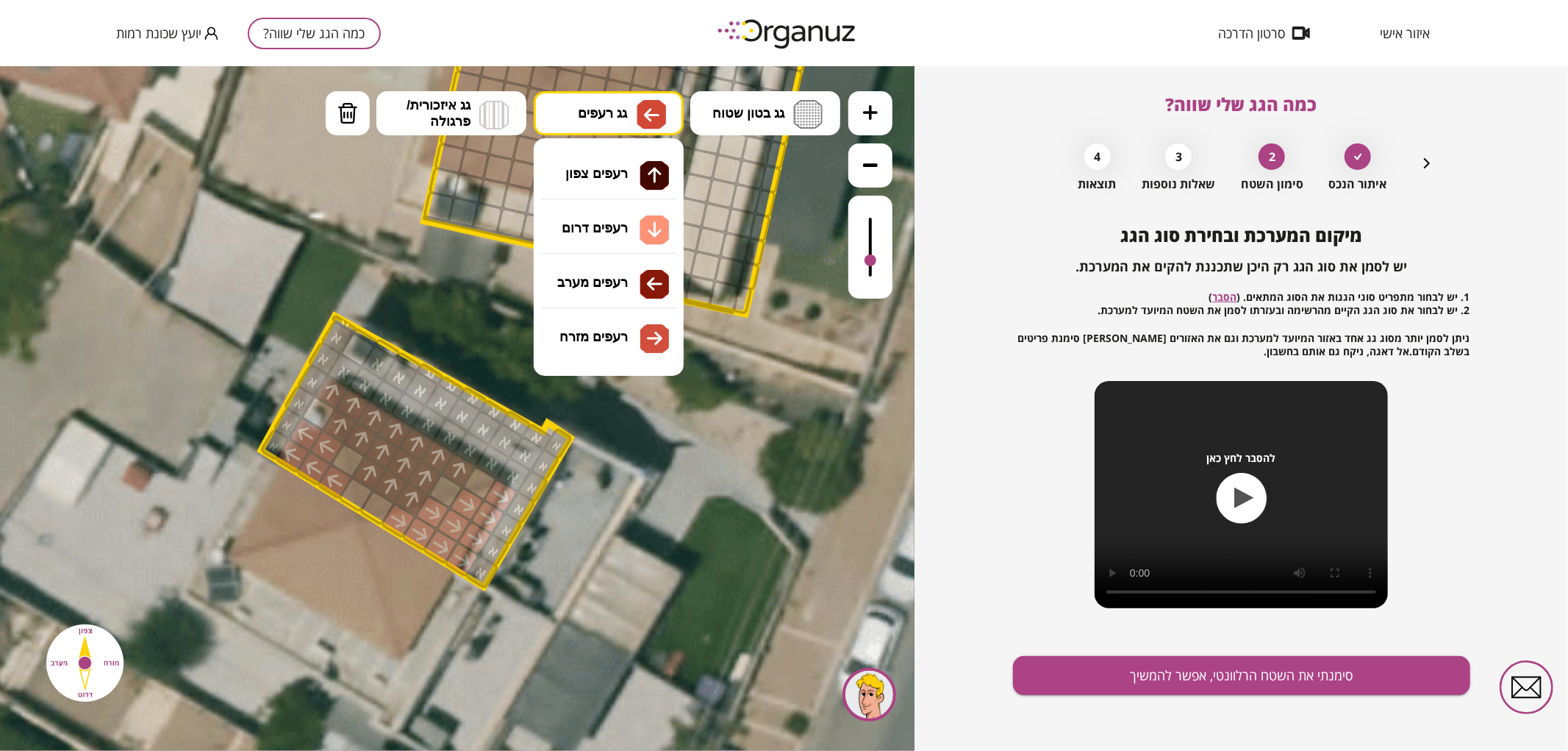
drag, startPoint x: 586, startPoint y: 172, endPoint x: 545, endPoint y: 265, distance: 101.6
click at [584, 172] on div ".st0 { fill: #FFFFFF; } 68" at bounding box center [457, 408] width 914 height 685
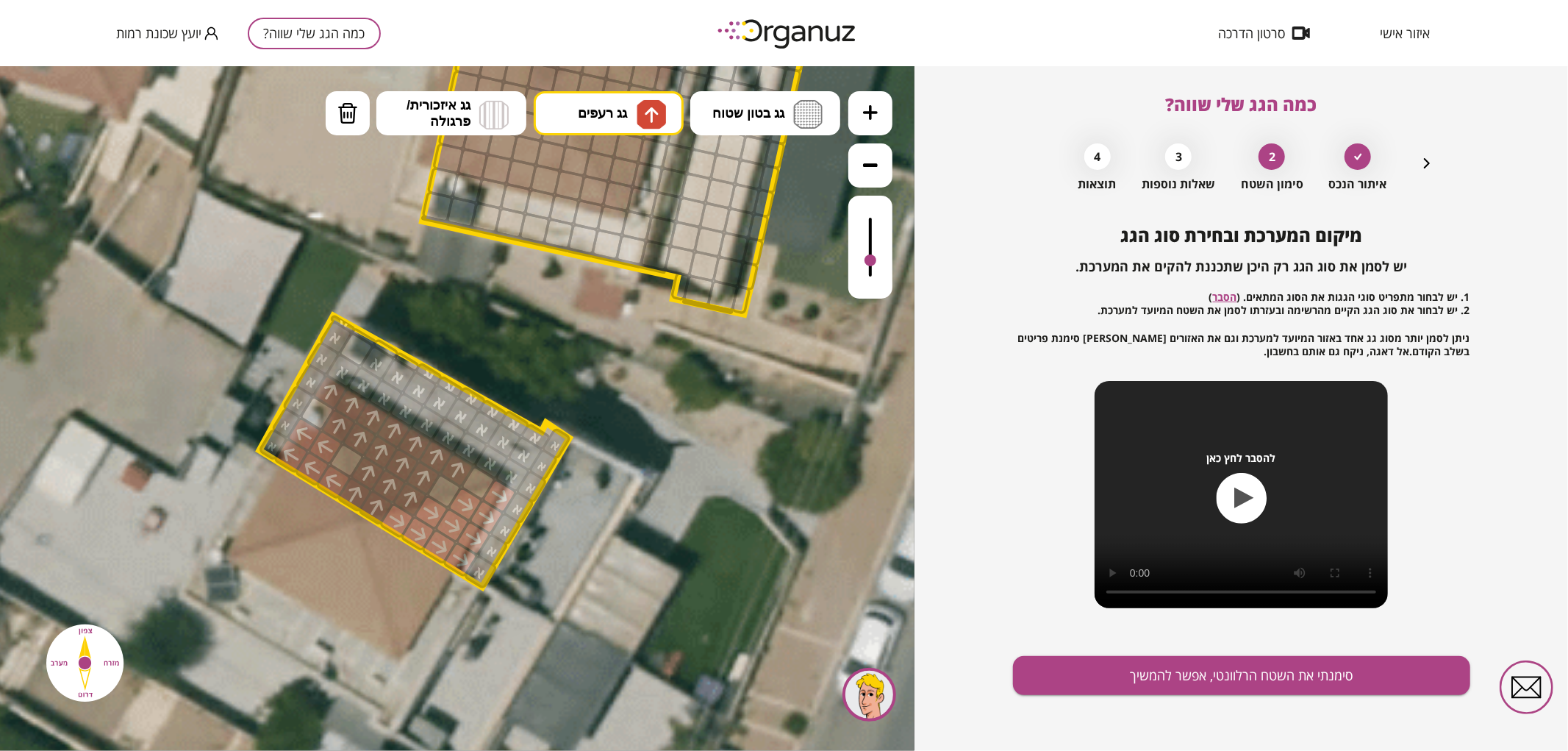
drag, startPoint x: 380, startPoint y: 498, endPoint x: 365, endPoint y: 491, distance: 16.6
click at [347, 463] on div at bounding box center [347, 459] width 38 height 38
drag, startPoint x: 436, startPoint y: 482, endPoint x: 466, endPoint y: 477, distance: 30.4
click at [437, 483] on div at bounding box center [444, 490] width 38 height 38
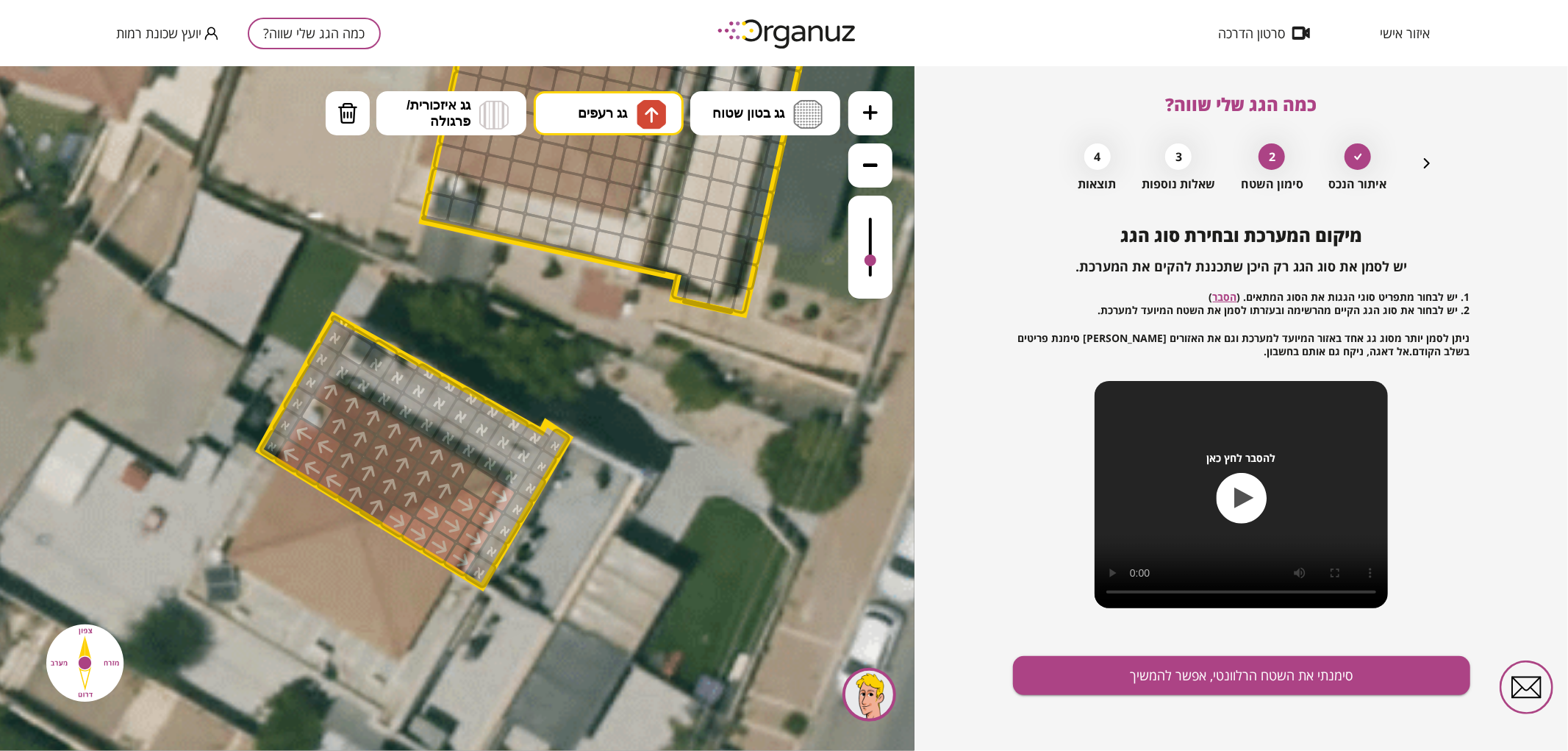
click at [480, 477] on div at bounding box center [478, 481] width 38 height 38
click at [1119, 692] on button "סימנתי את השטח הרלוונטי, אפשר להמשיך" at bounding box center [1242, 675] width 457 height 39
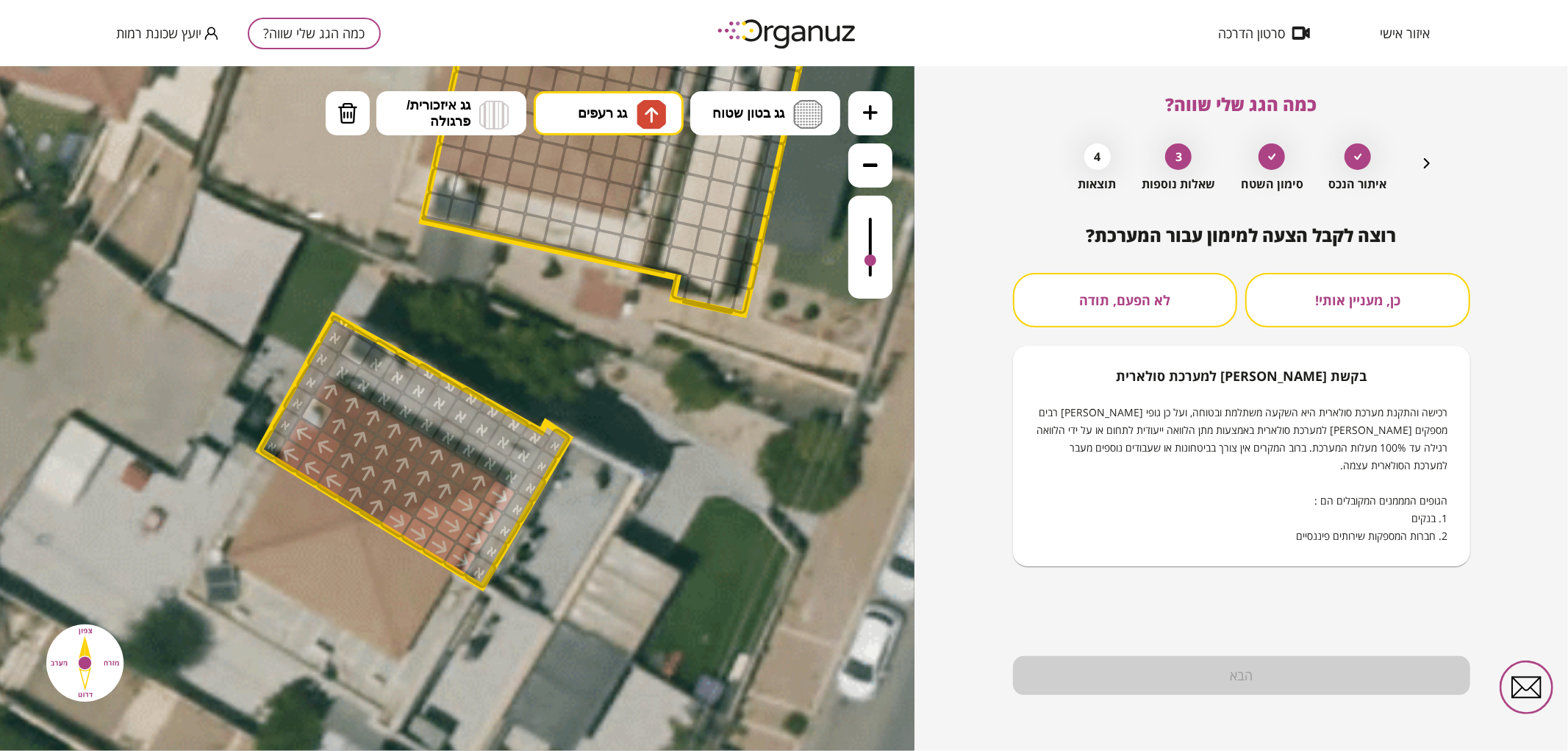
click at [1141, 262] on div "רוצה לקבל הצעה למימון עבור המערכת? כן, מעניין אותי! לא הפעם, תודה בקשת [PERSON_…" at bounding box center [1242, 395] width 457 height 341
drag, startPoint x: 1143, startPoint y: 287, endPoint x: 1149, endPoint y: 451, distance: 164.1
click at [1144, 290] on button "לא הפעם, תודה" at bounding box center [1125, 300] width 225 height 54
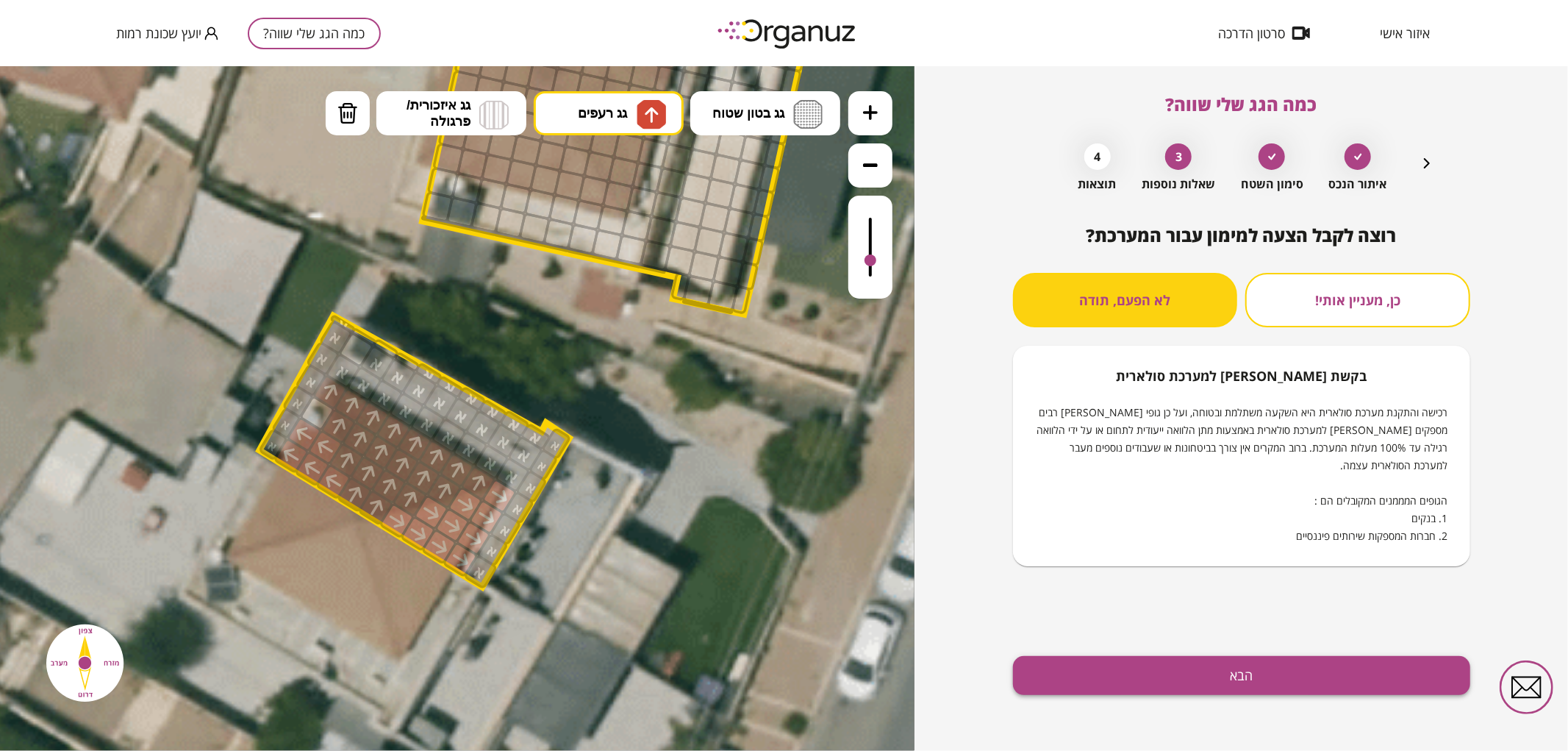
click at [1191, 681] on button "הבא" at bounding box center [1242, 675] width 457 height 39
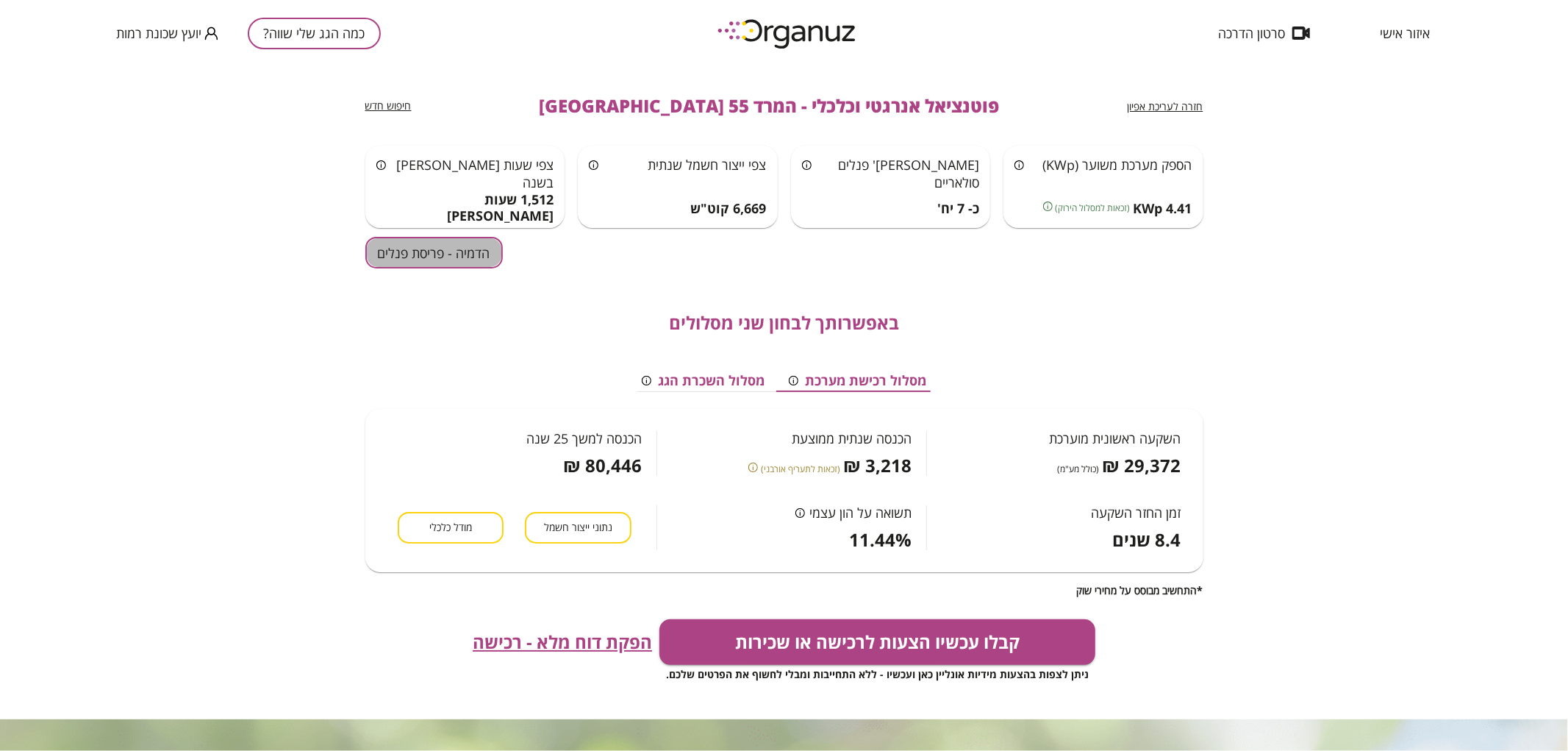
click at [422, 255] on button "הדמיה - פריסת פנלים" at bounding box center [434, 253] width 137 height 32
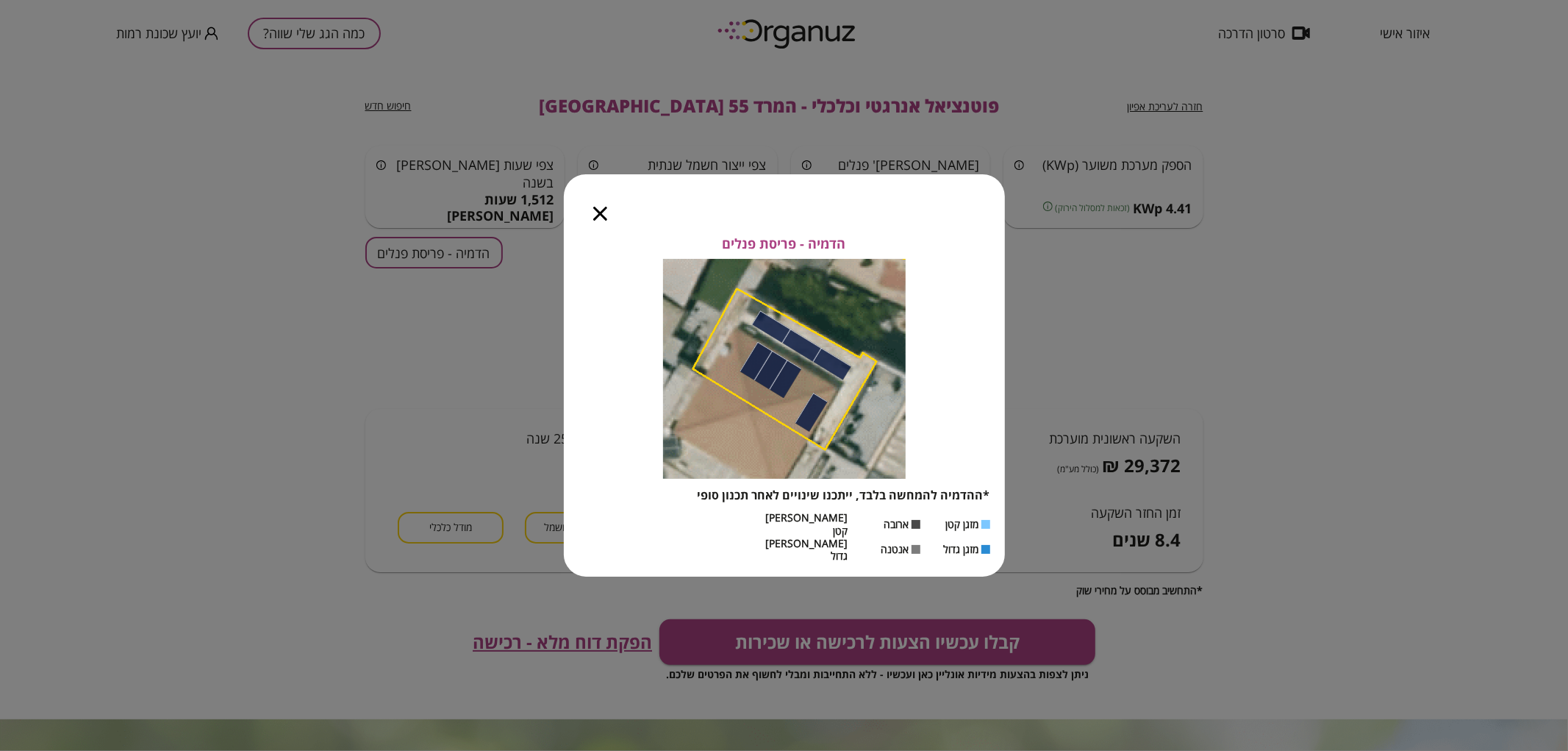
click at [603, 220] on icon "button" at bounding box center [600, 213] width 14 height 14
